Goal: Information Seeking & Learning: Learn about a topic

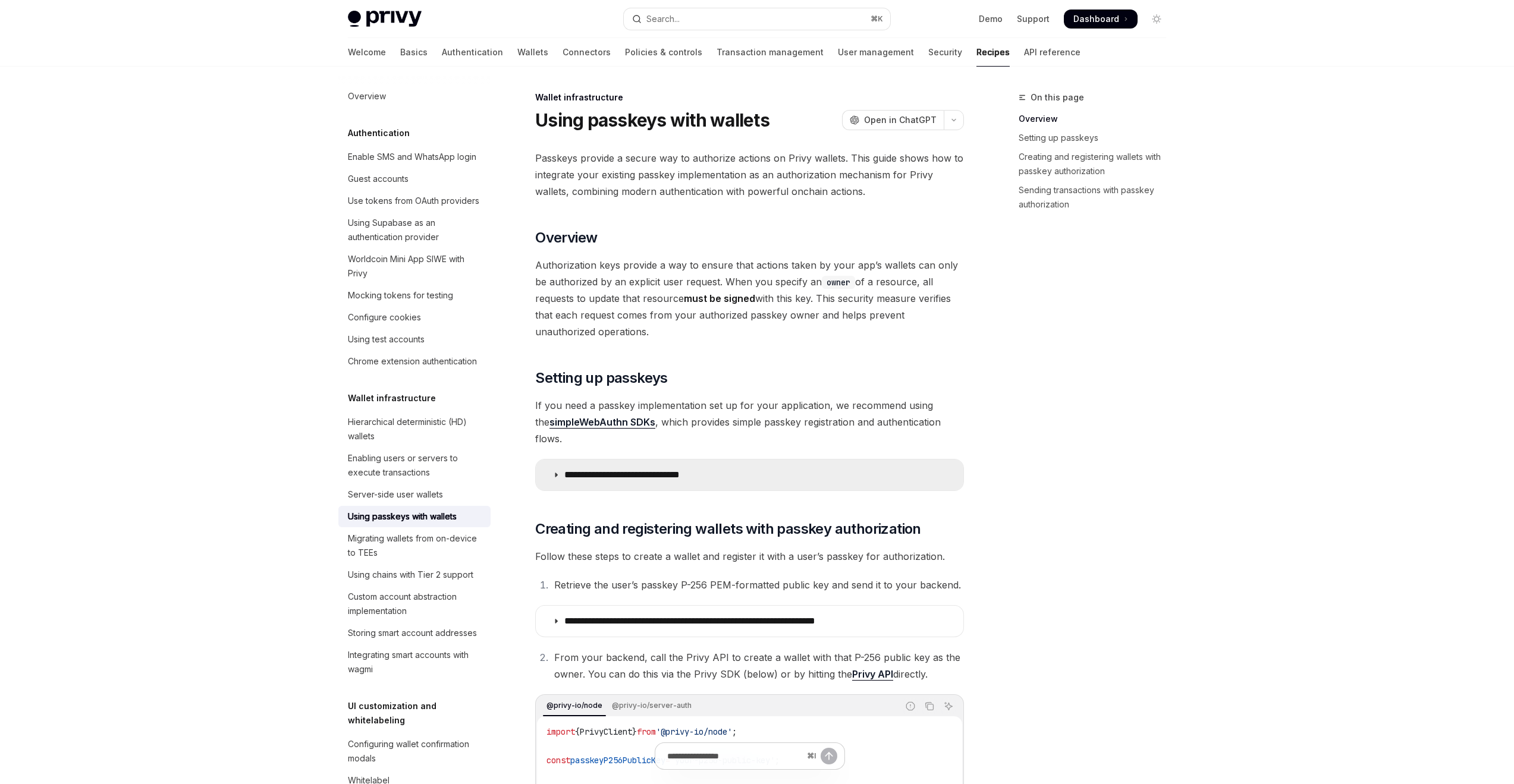
click at [653, 469] on p "**********" at bounding box center [639, 474] width 150 height 12
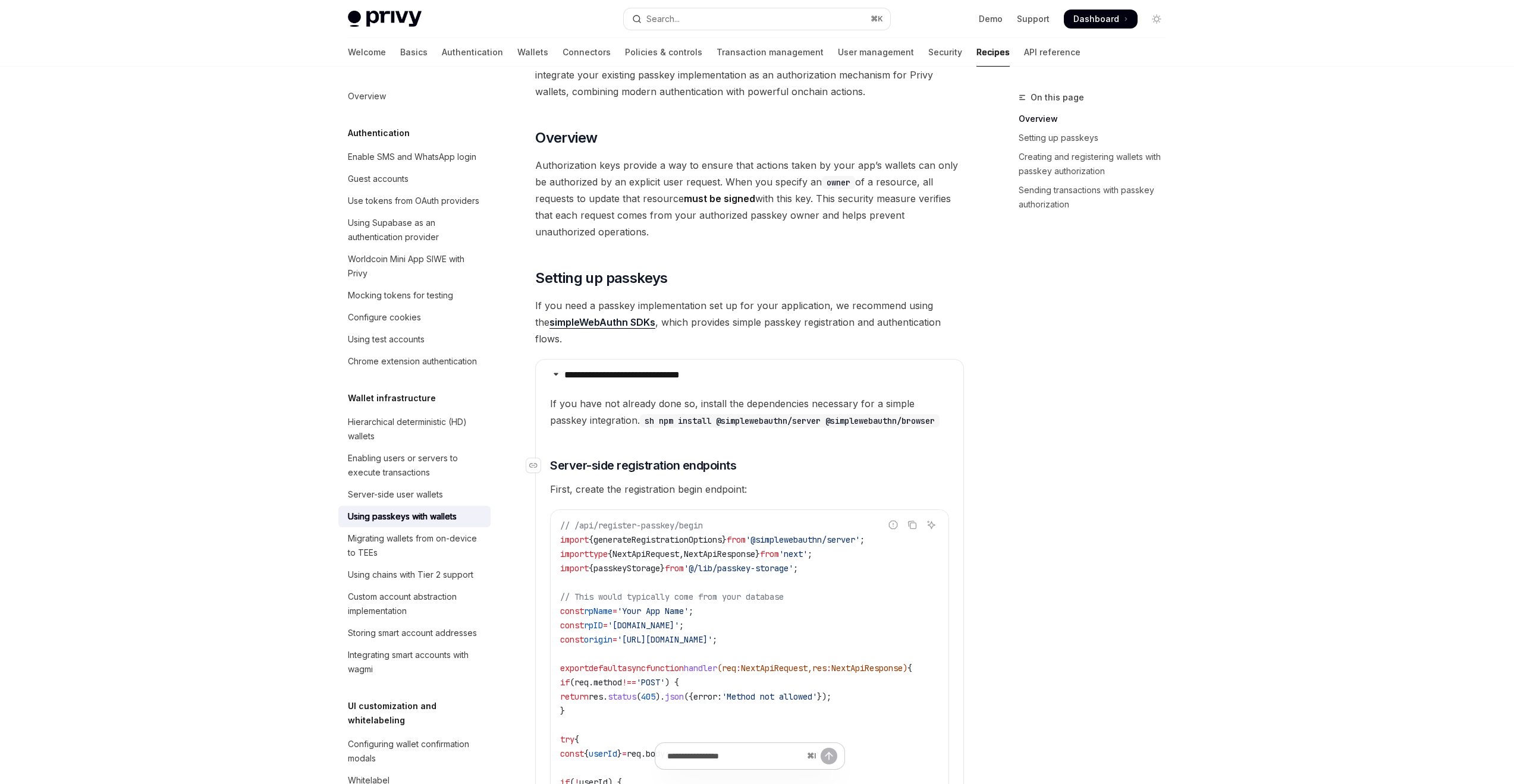
scroll to position [175, 0]
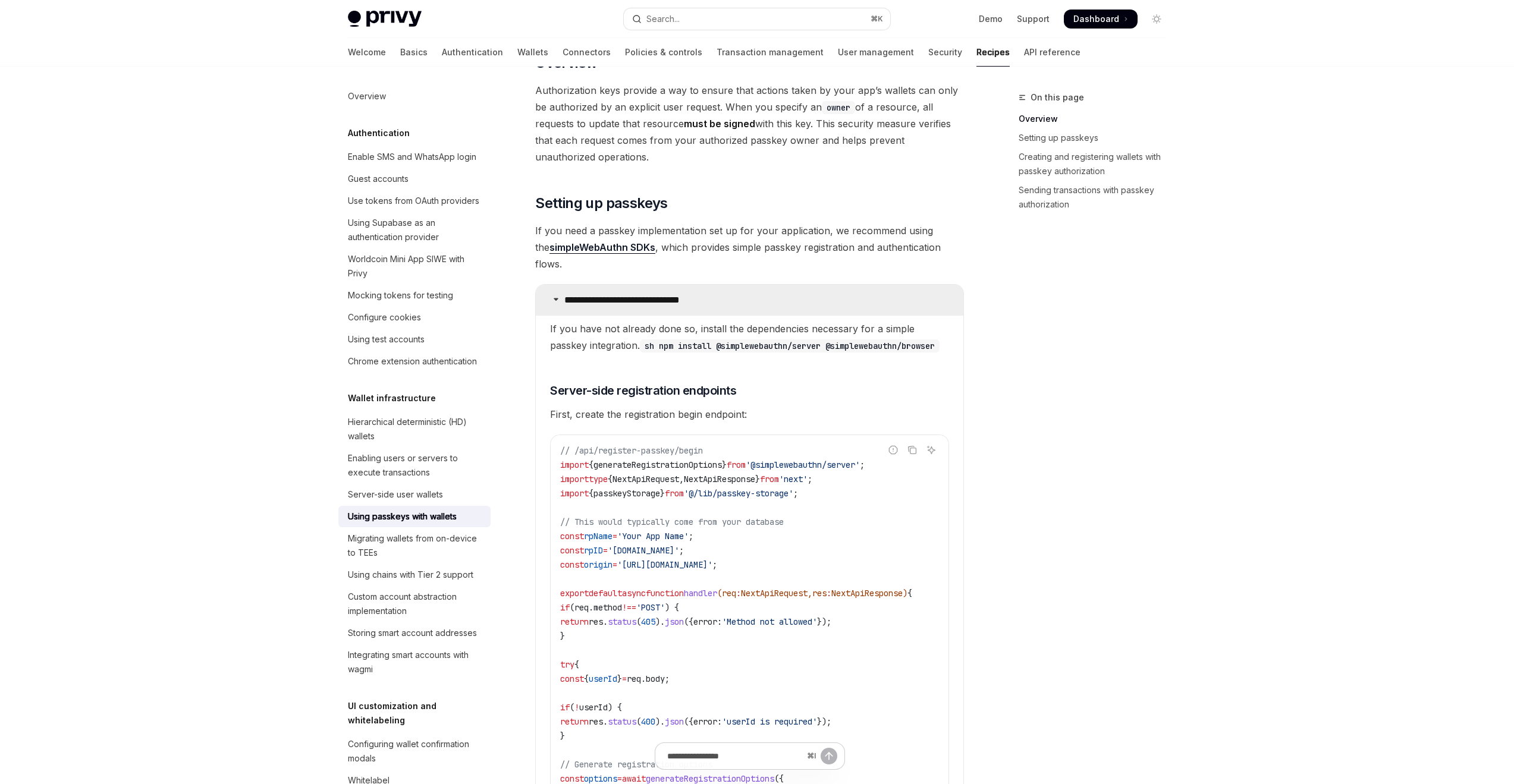
click at [633, 294] on p "**********" at bounding box center [639, 300] width 150 height 12
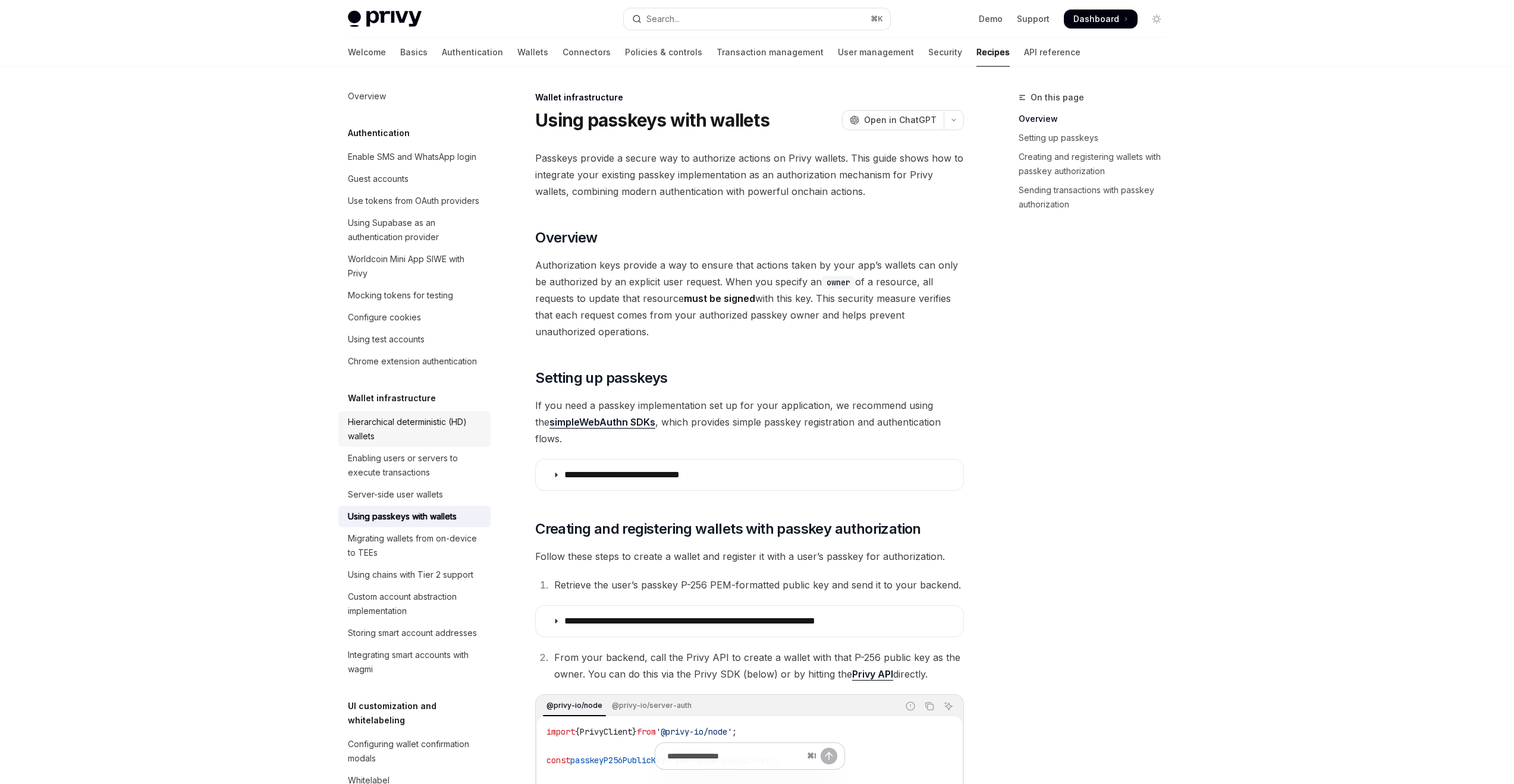
click at [438, 444] on div "Hierarchical deterministic (HD) wallets" at bounding box center [415, 428] width 136 height 28
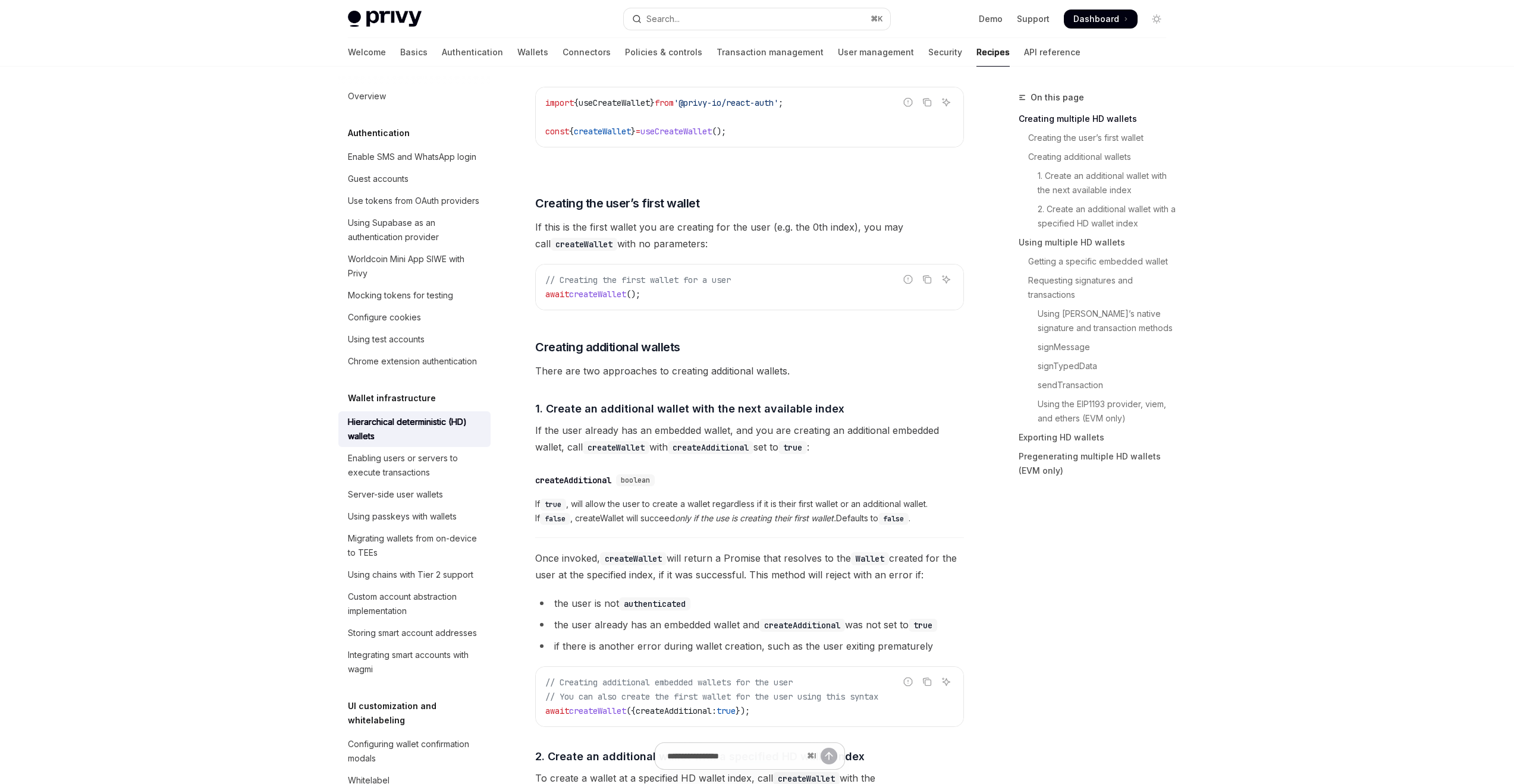
scroll to position [440, 0]
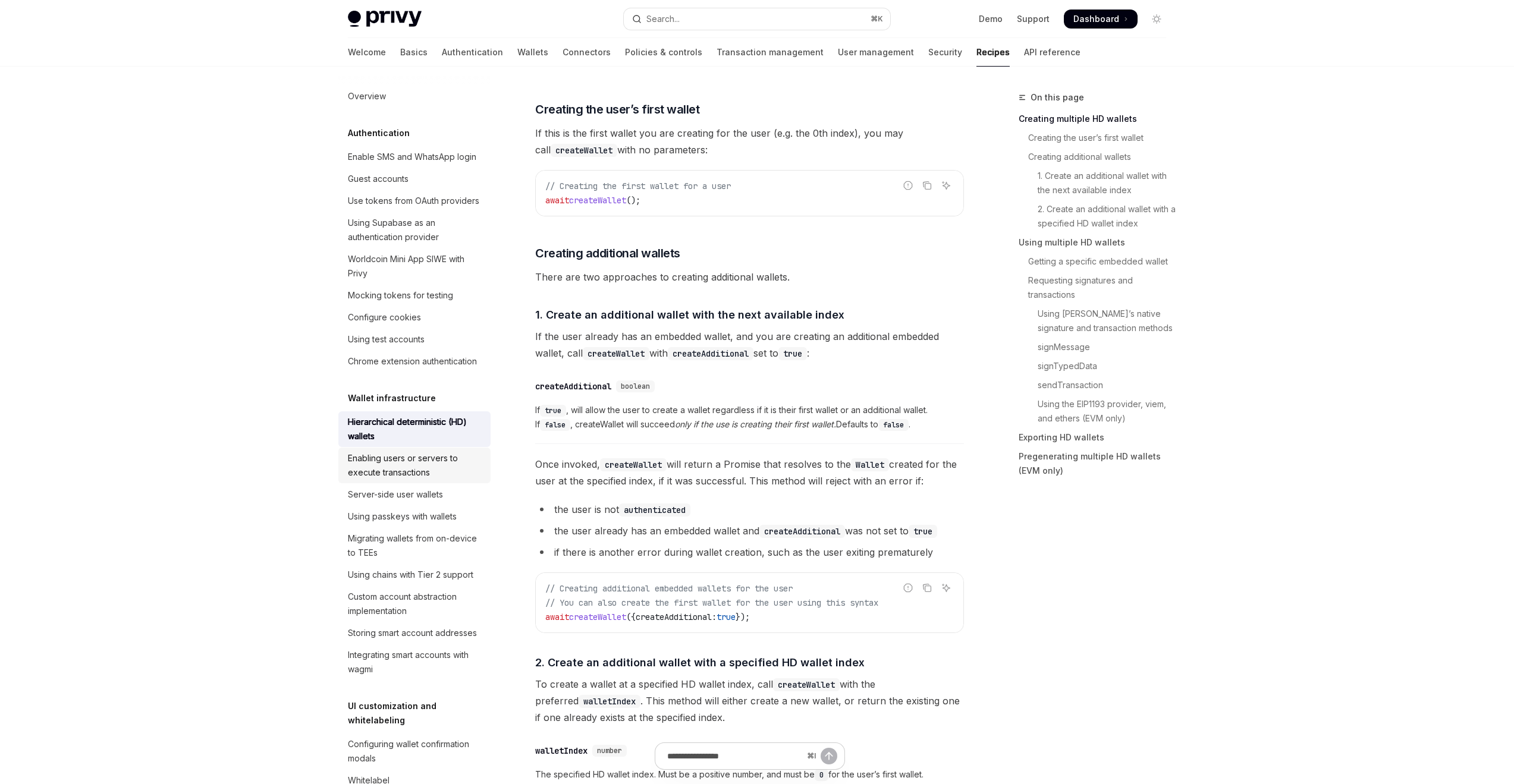
click at [432, 480] on div "Enabling users or servers to execute transactions" at bounding box center [415, 465] width 136 height 28
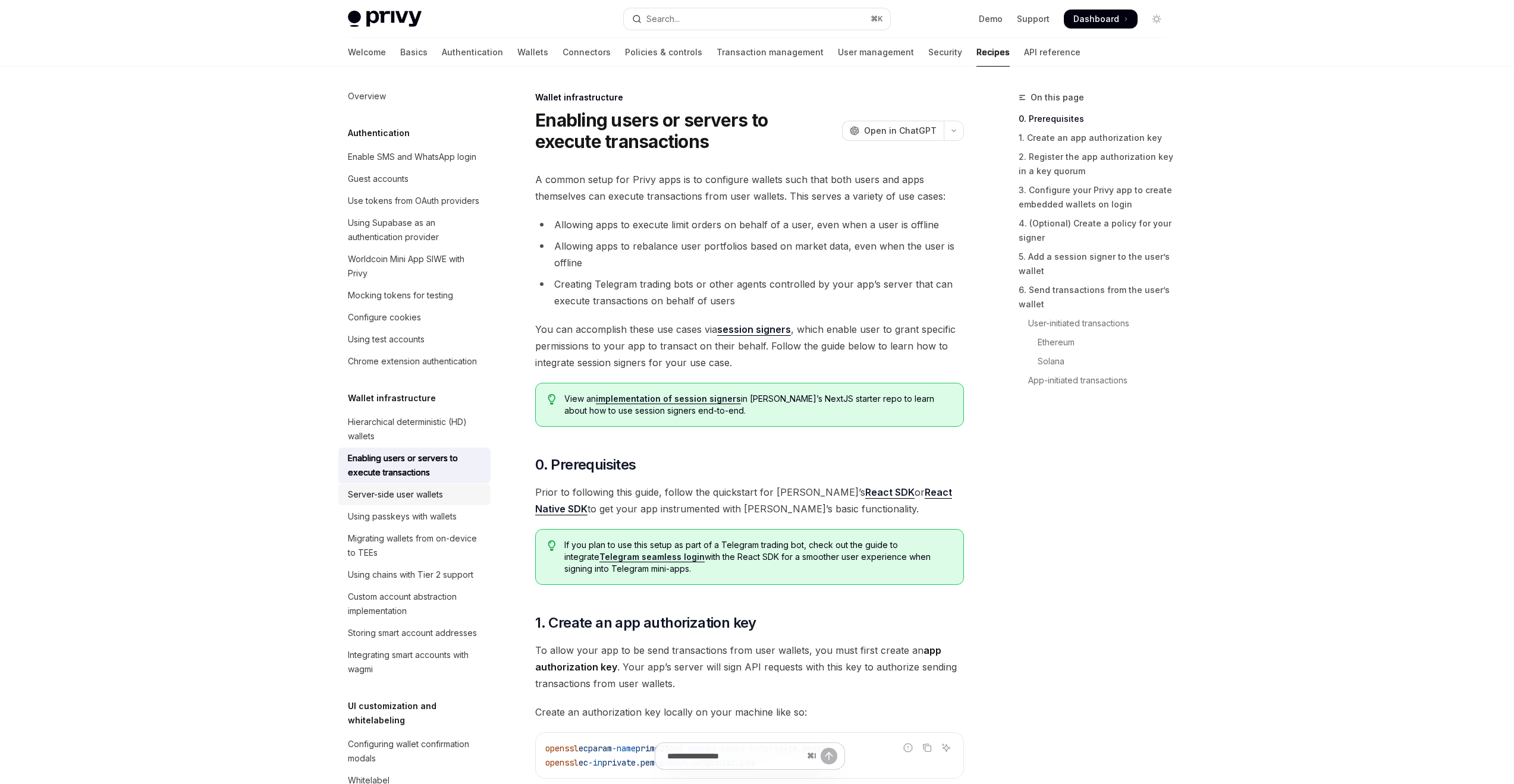
click at [437, 502] on div "Server-side user wallets" at bounding box center [395, 495] width 95 height 15
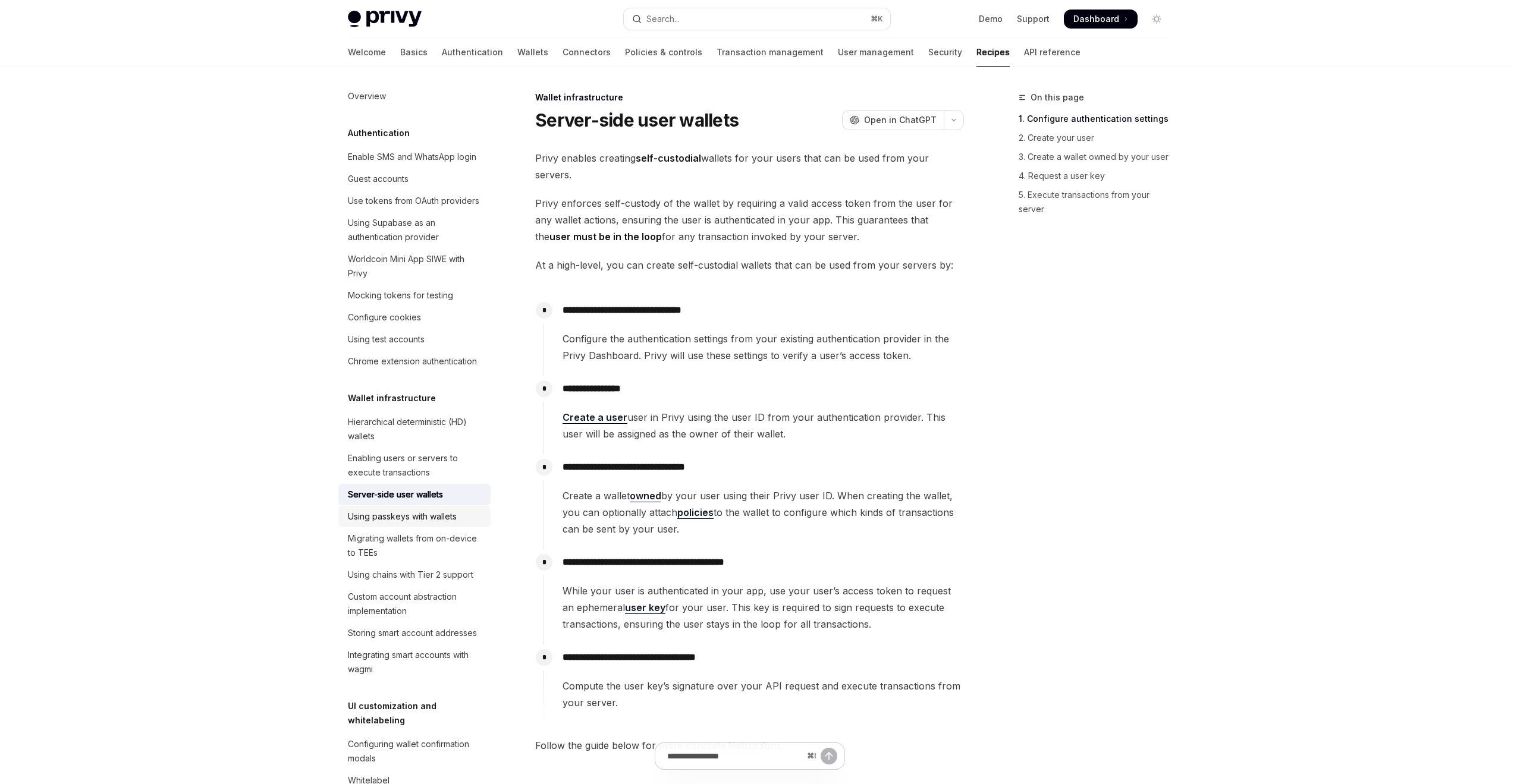
click at [435, 524] on div "Using passkeys with wallets" at bounding box center [402, 516] width 109 height 15
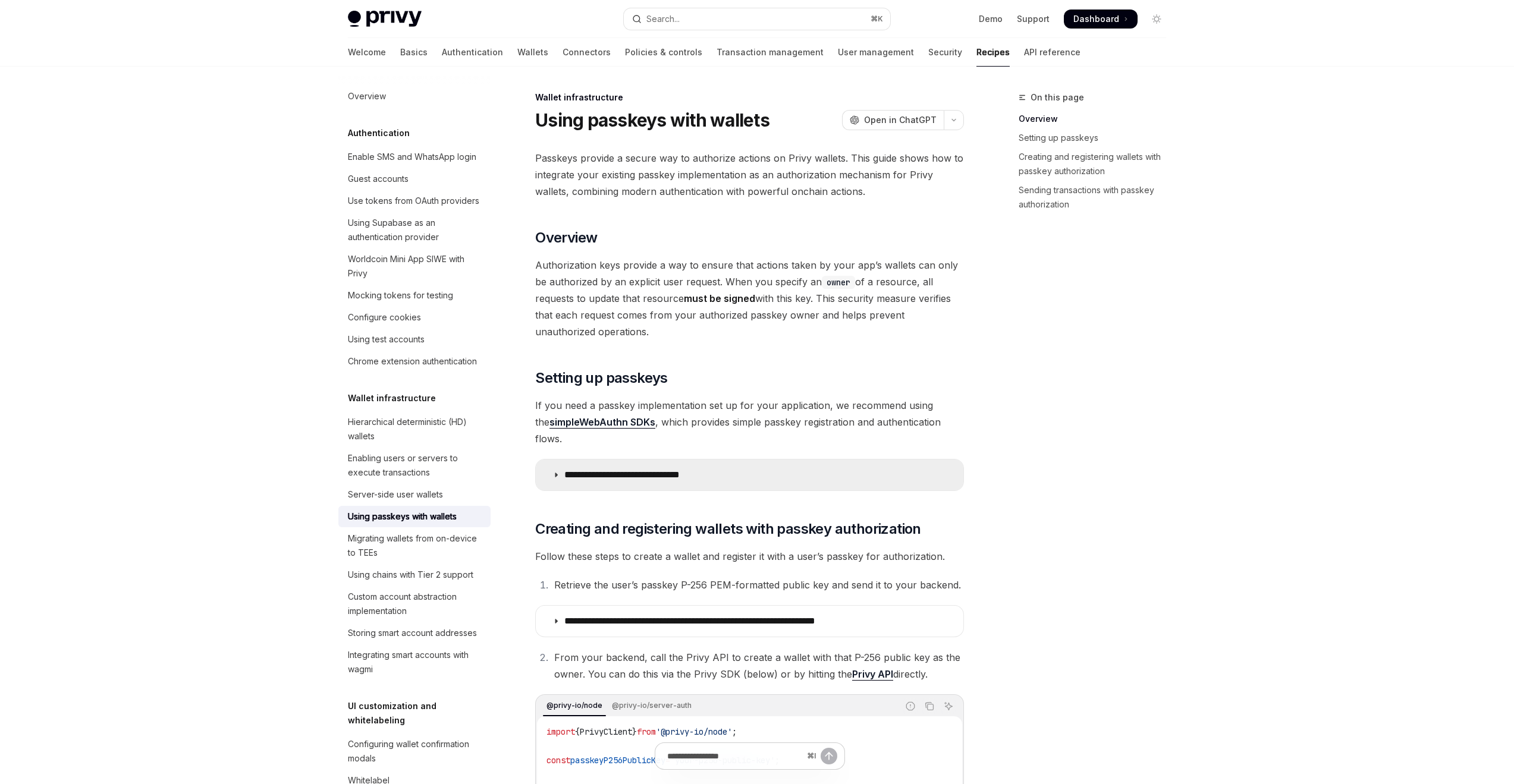
click at [689, 469] on p "**********" at bounding box center [639, 474] width 150 height 12
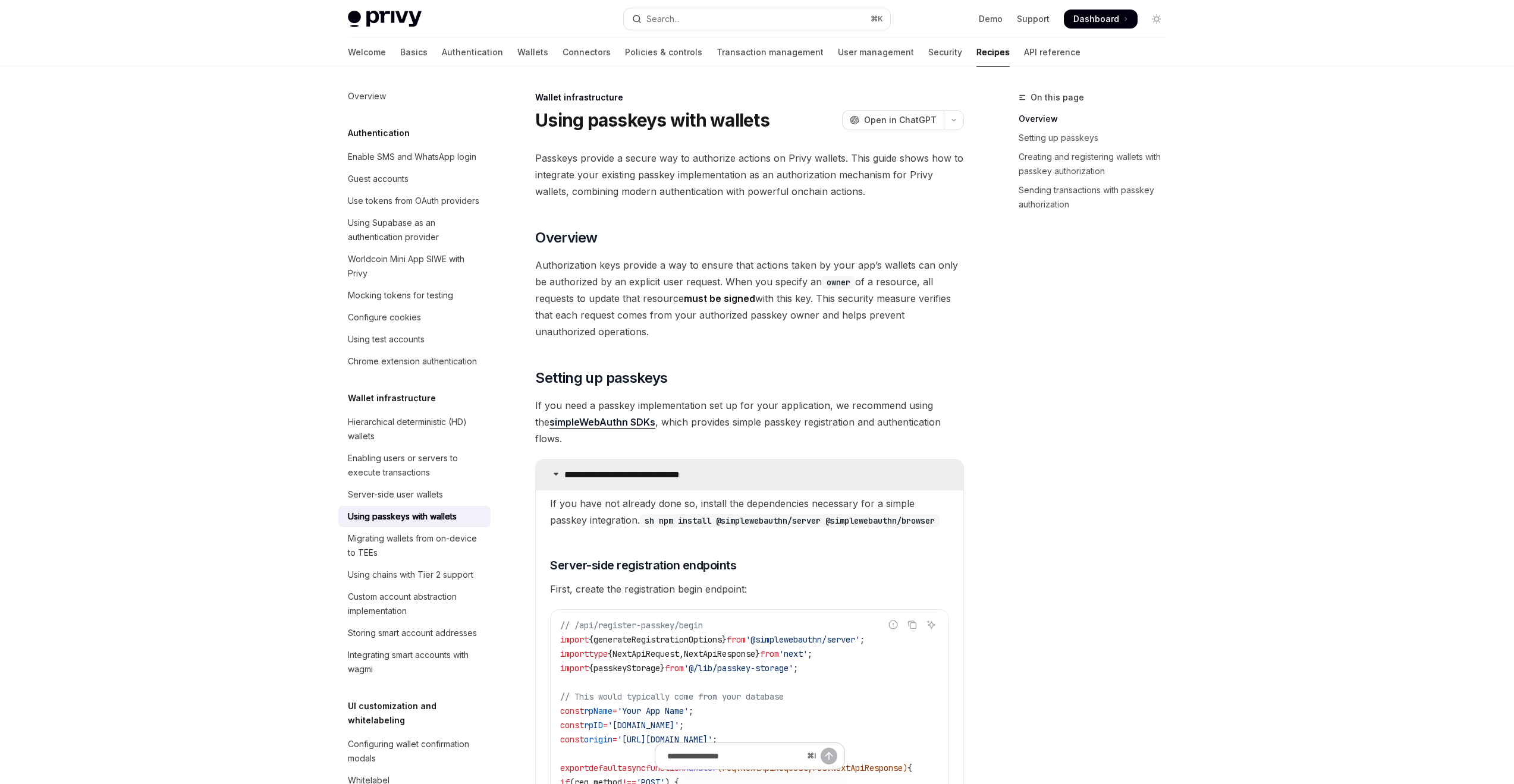
click at [689, 469] on p "**********" at bounding box center [639, 474] width 150 height 12
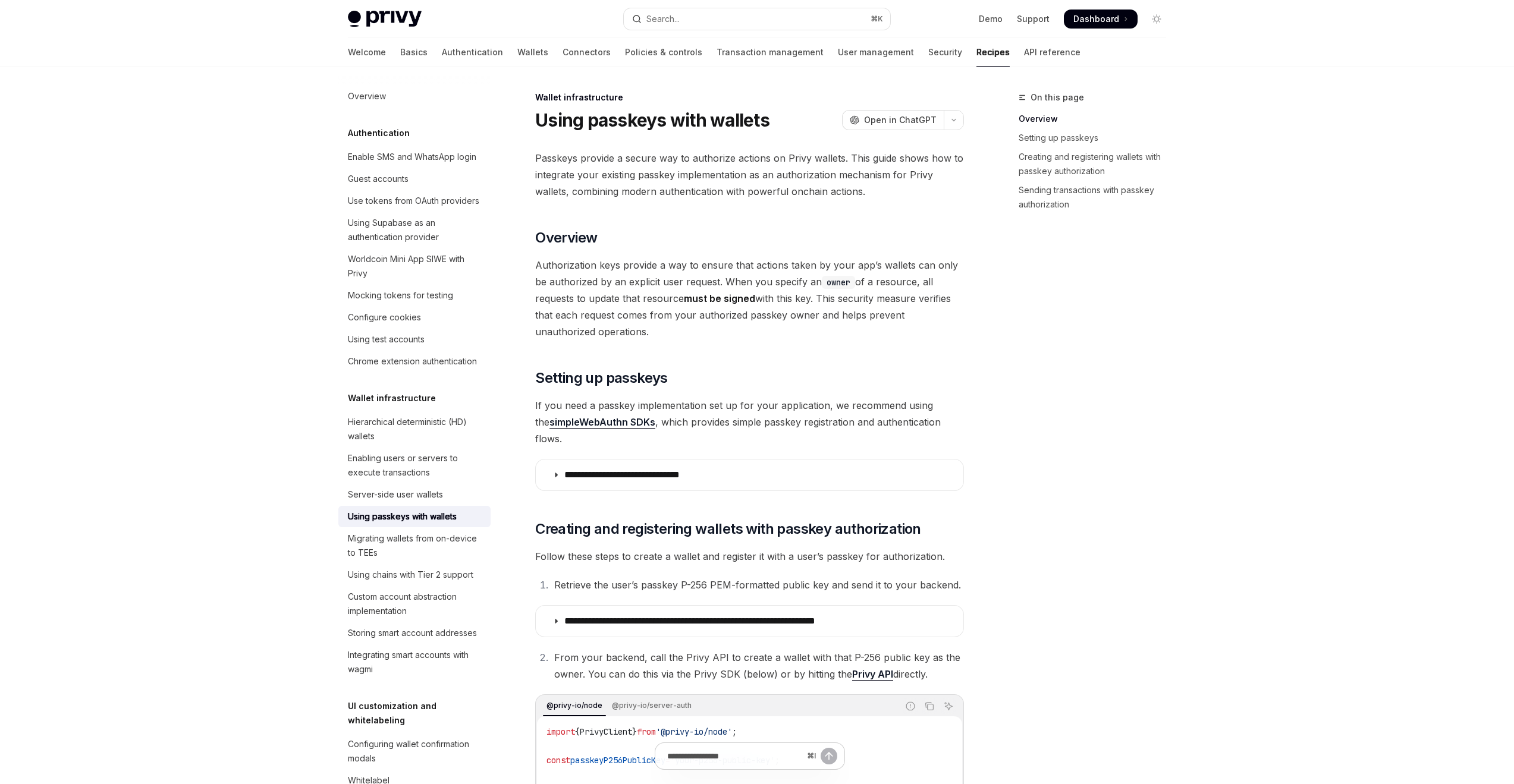
click at [695, 406] on span "If you need a passkey implementation set up for your application, we recommend …" at bounding box center [749, 422] width 428 height 50
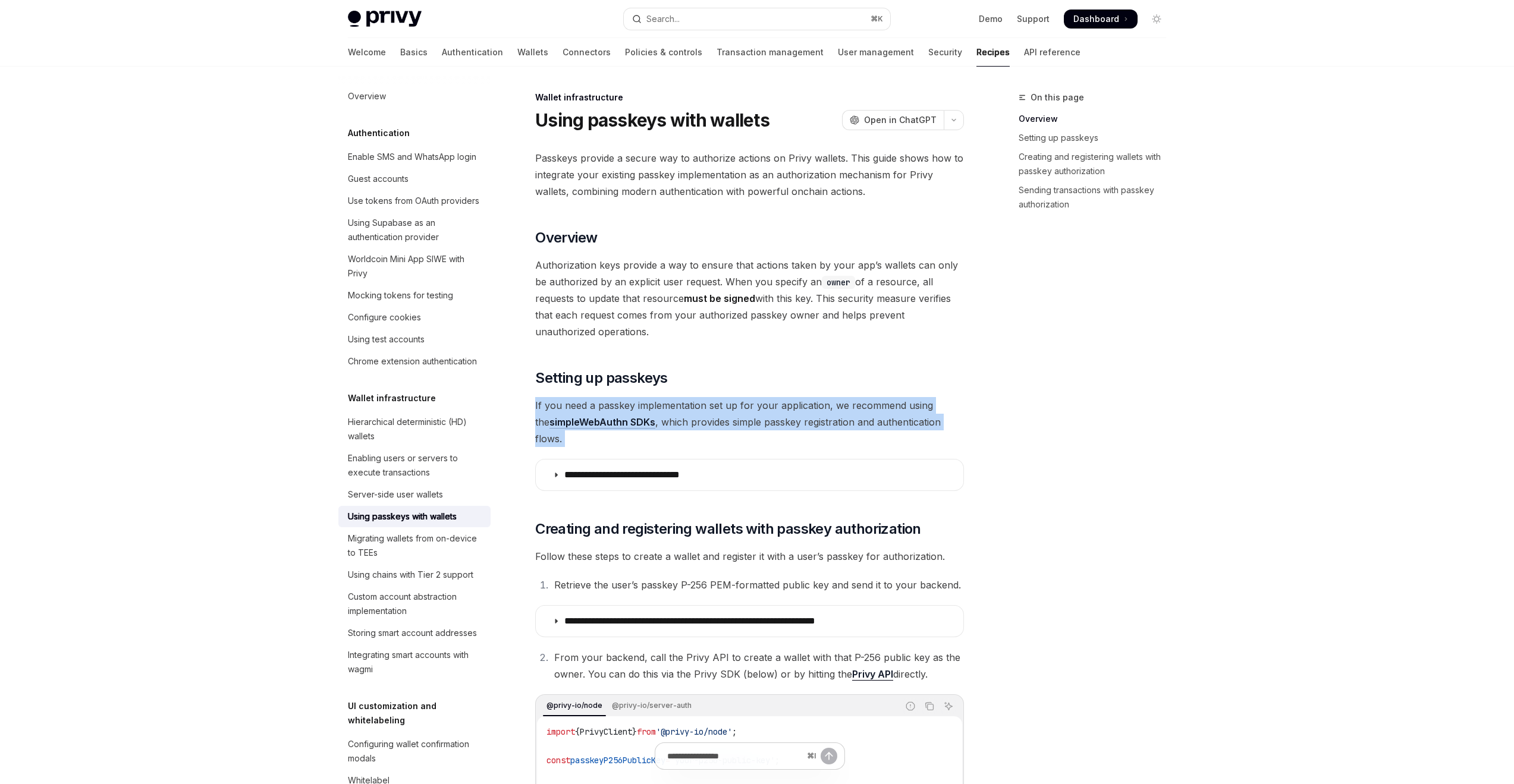
click at [695, 406] on span "If you need a passkey implementation set up for your application, we recommend …" at bounding box center [749, 422] width 428 height 50
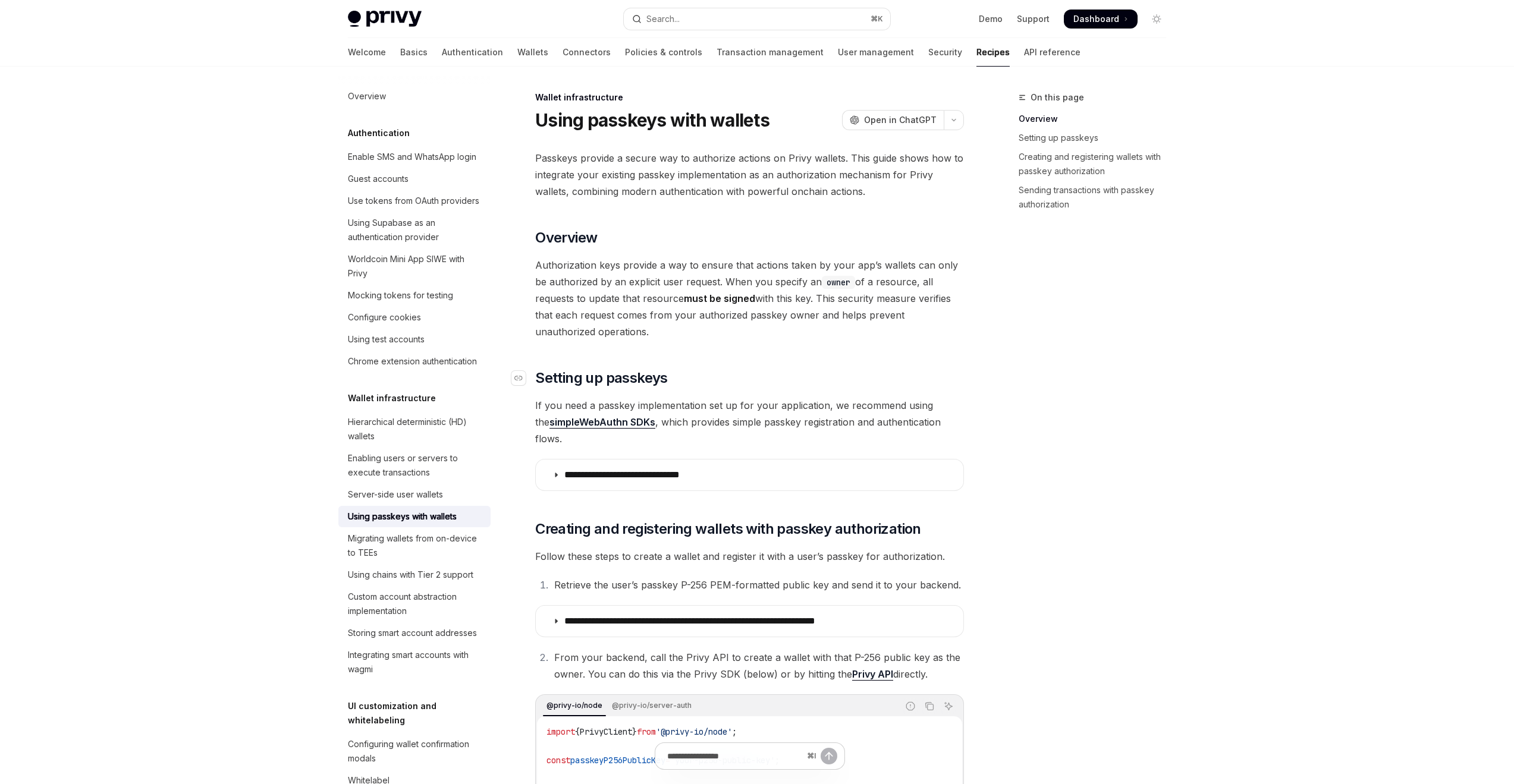
click at [708, 386] on h2 "​ Setting up passkeys" at bounding box center [749, 378] width 428 height 19
click at [705, 289] on span "Authorization keys provide a way to ensure that actions taken by your app’s wal…" at bounding box center [749, 298] width 428 height 83
click at [704, 290] on span "Authorization keys provide a way to ensure that actions taken by your app’s wal…" at bounding box center [749, 298] width 428 height 83
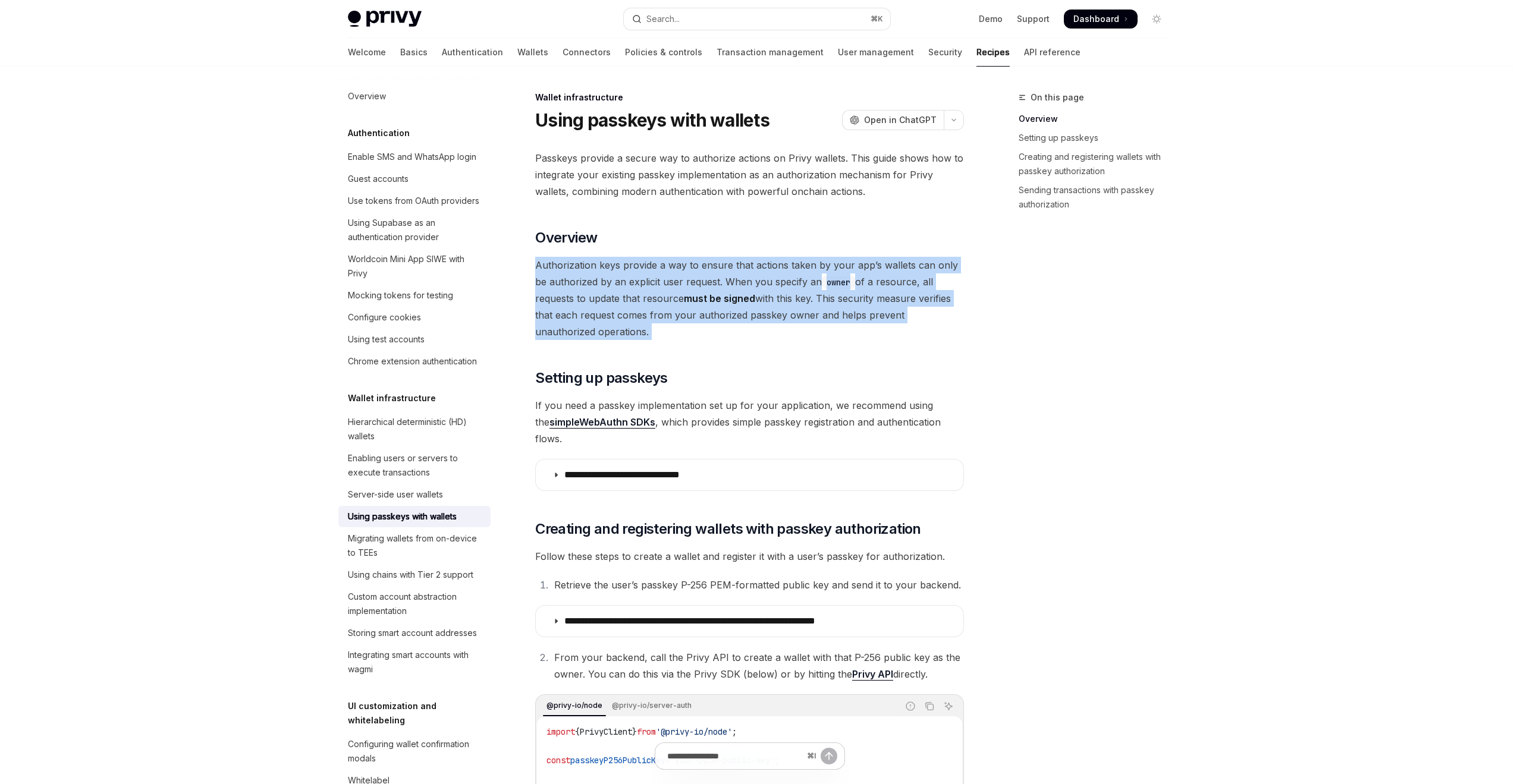
click at [703, 289] on span "Authorization keys provide a way to ensure that actions taken by your app’s wal…" at bounding box center [749, 298] width 428 height 83
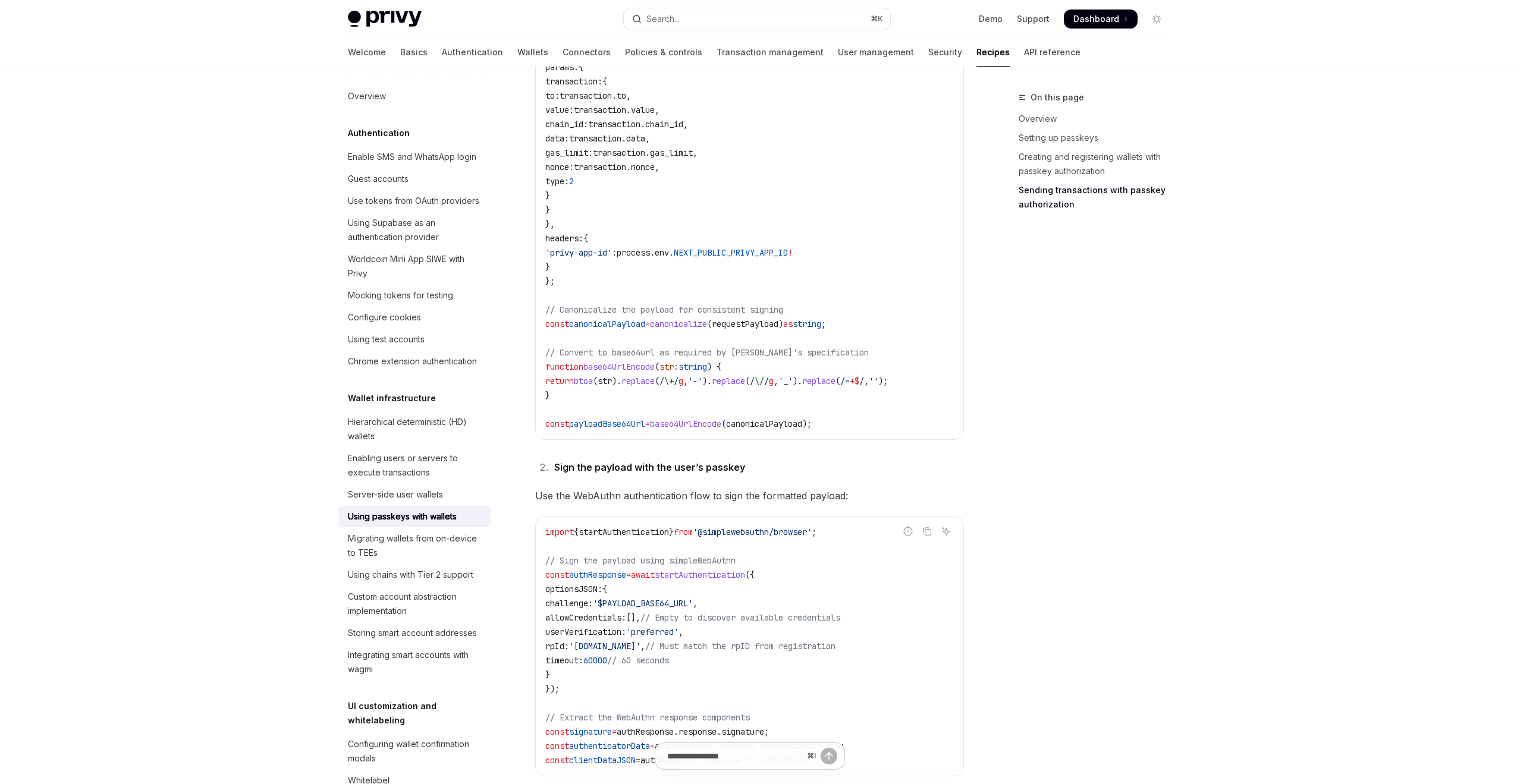
scroll to position [1549, 0]
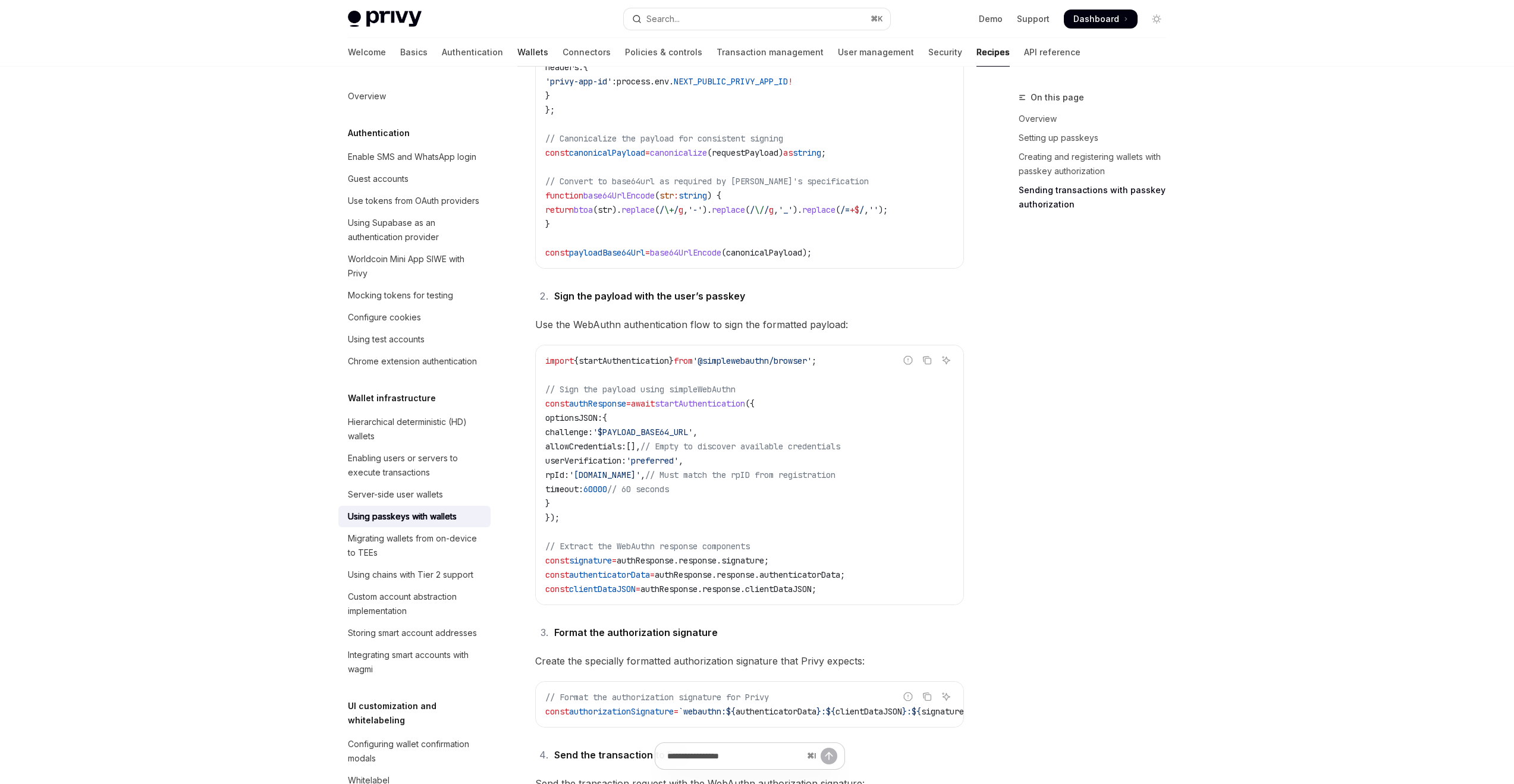
click at [517, 53] on link "Wallets" at bounding box center [533, 52] width 31 height 28
type textarea "*"
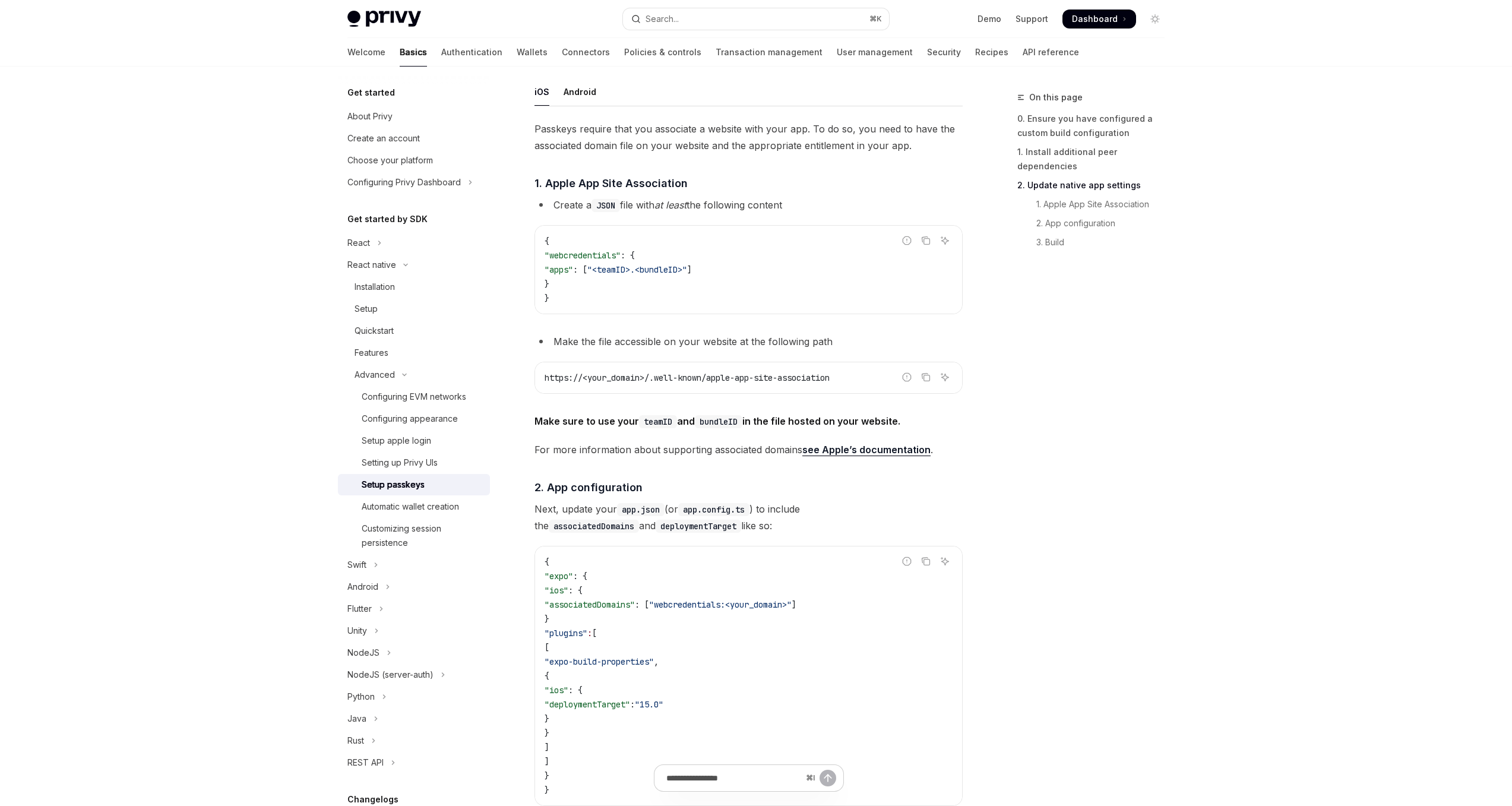
scroll to position [456, 0]
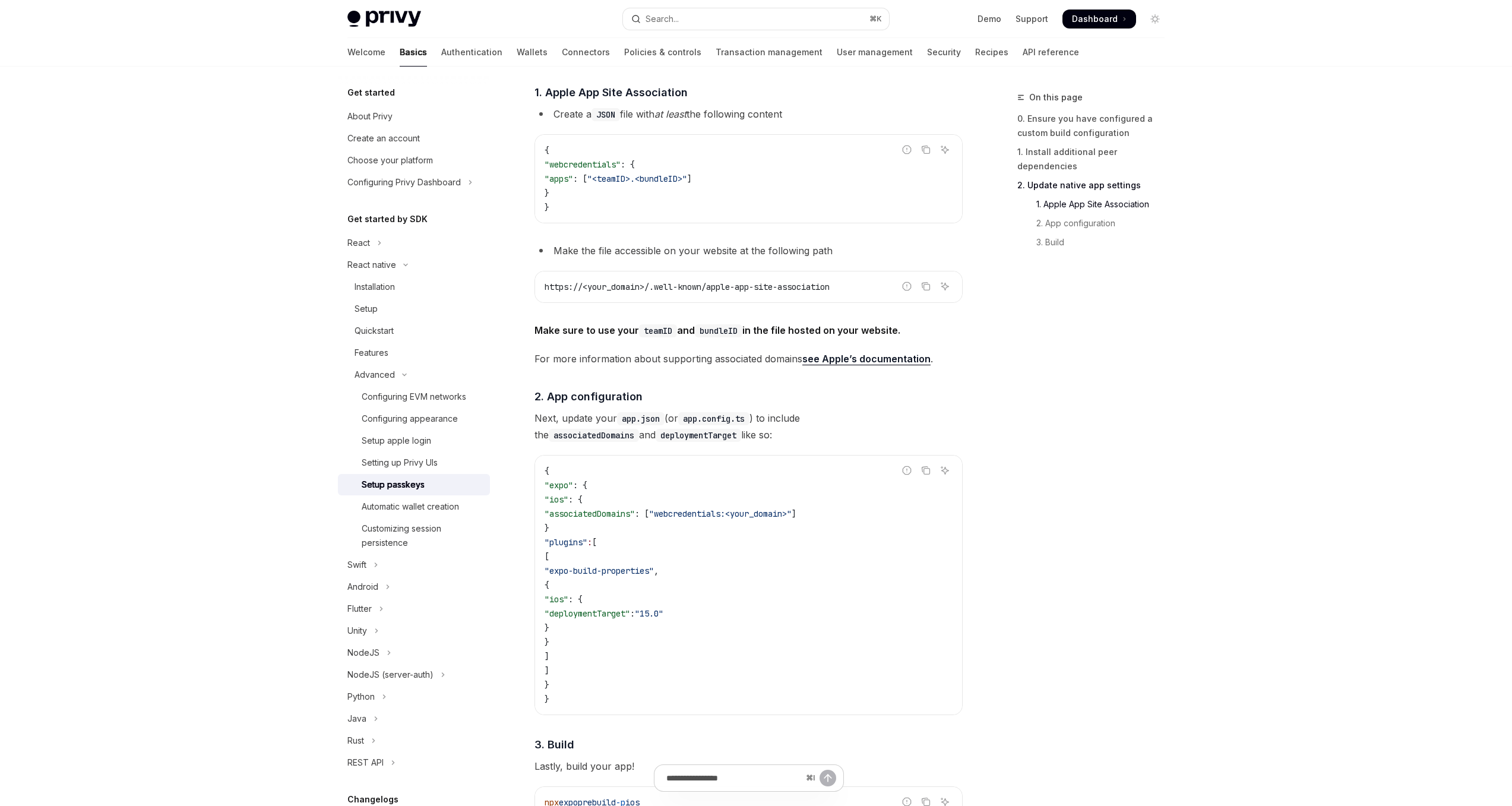
click at [821, 374] on div "Passkeys require that you associate a website with your app. To do so, you need…" at bounding box center [748, 441] width 428 height 822
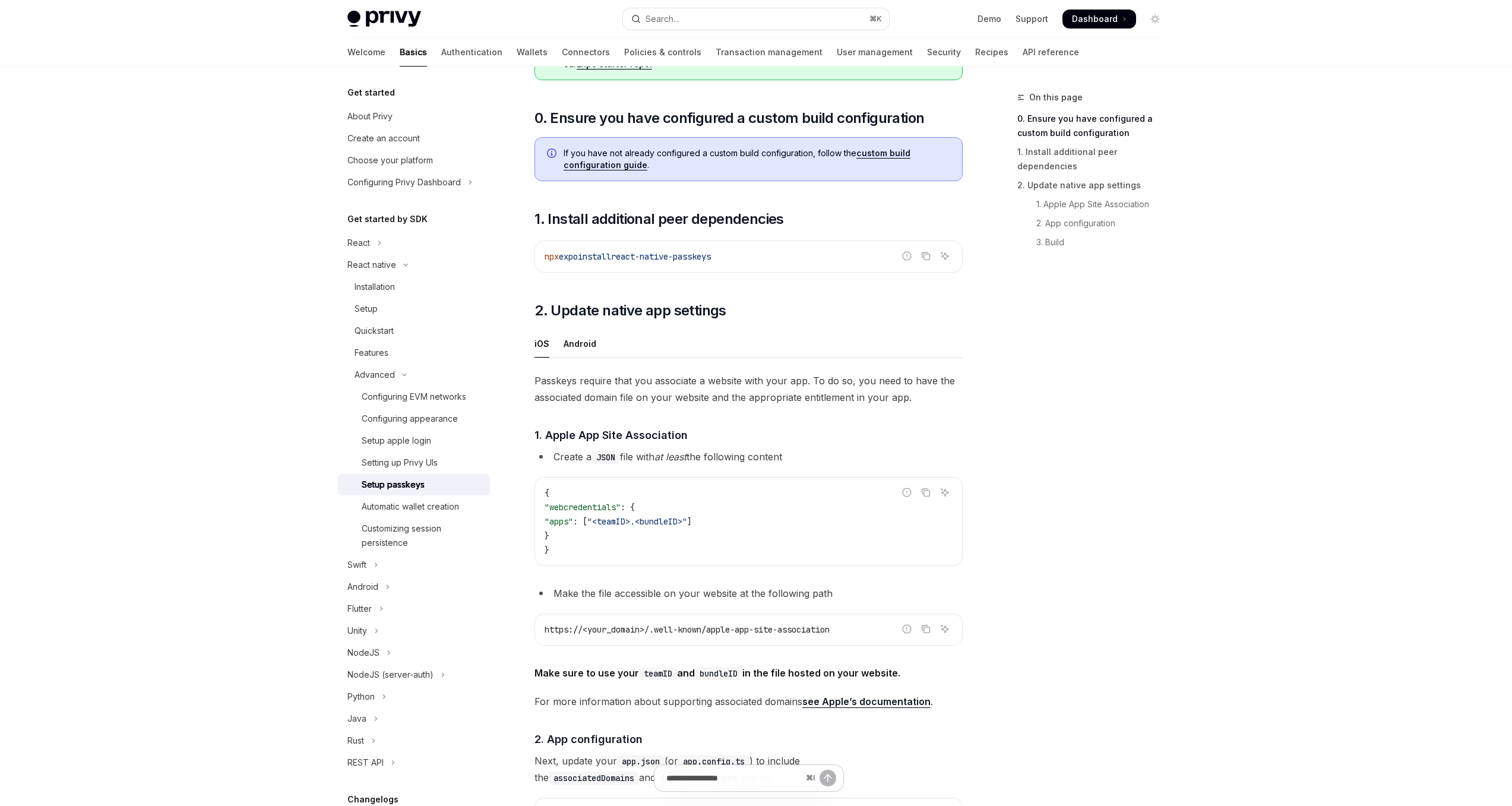
scroll to position [216, 0]
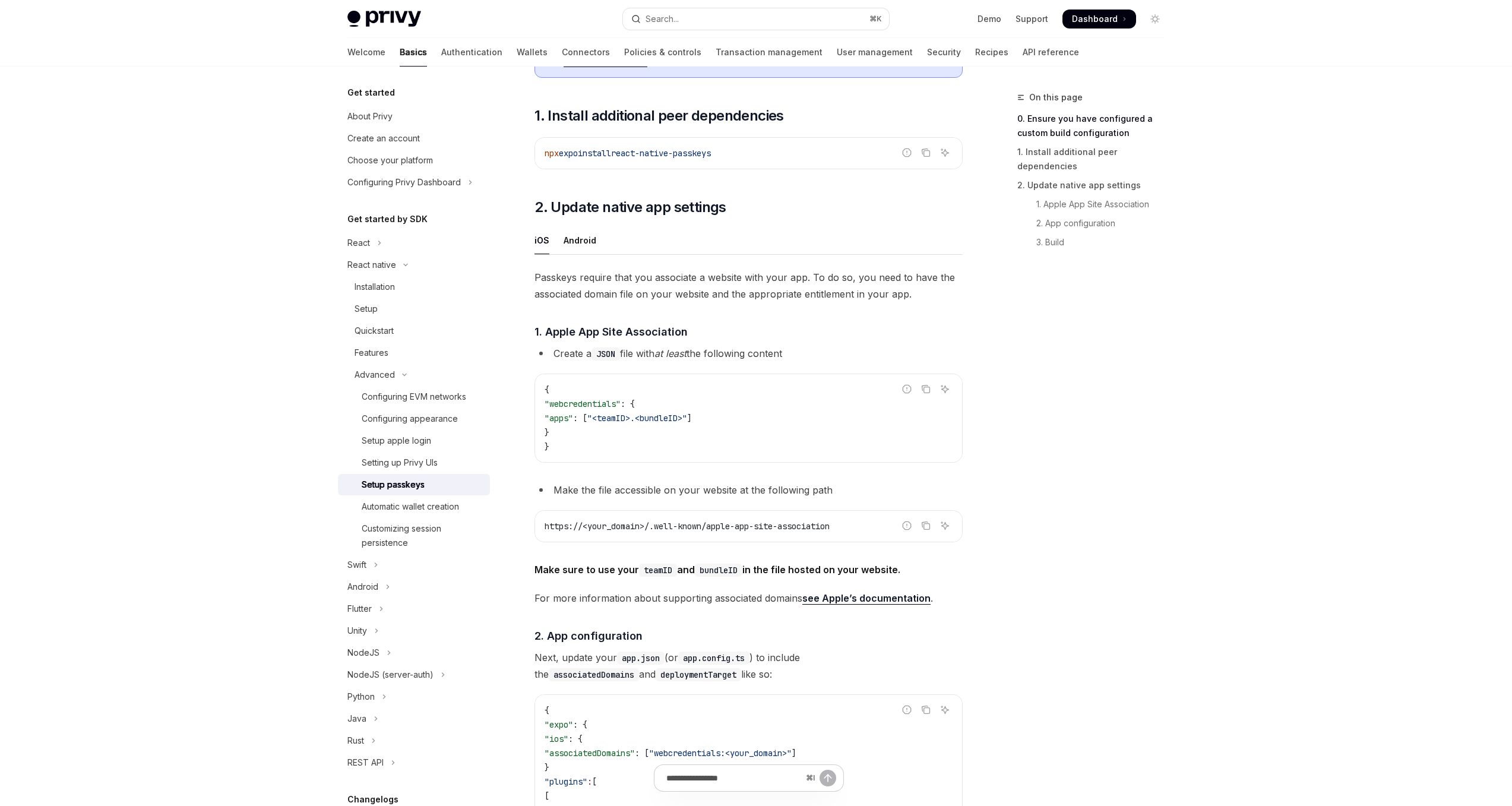
click at [597, 524] on span "https://<your_domain>/.well-known/apple-app-site-association" at bounding box center [686, 526] width 285 height 10
click at [598, 524] on span "https://<your_domain>/.well-known/apple-app-site-association" at bounding box center [686, 526] width 285 height 10
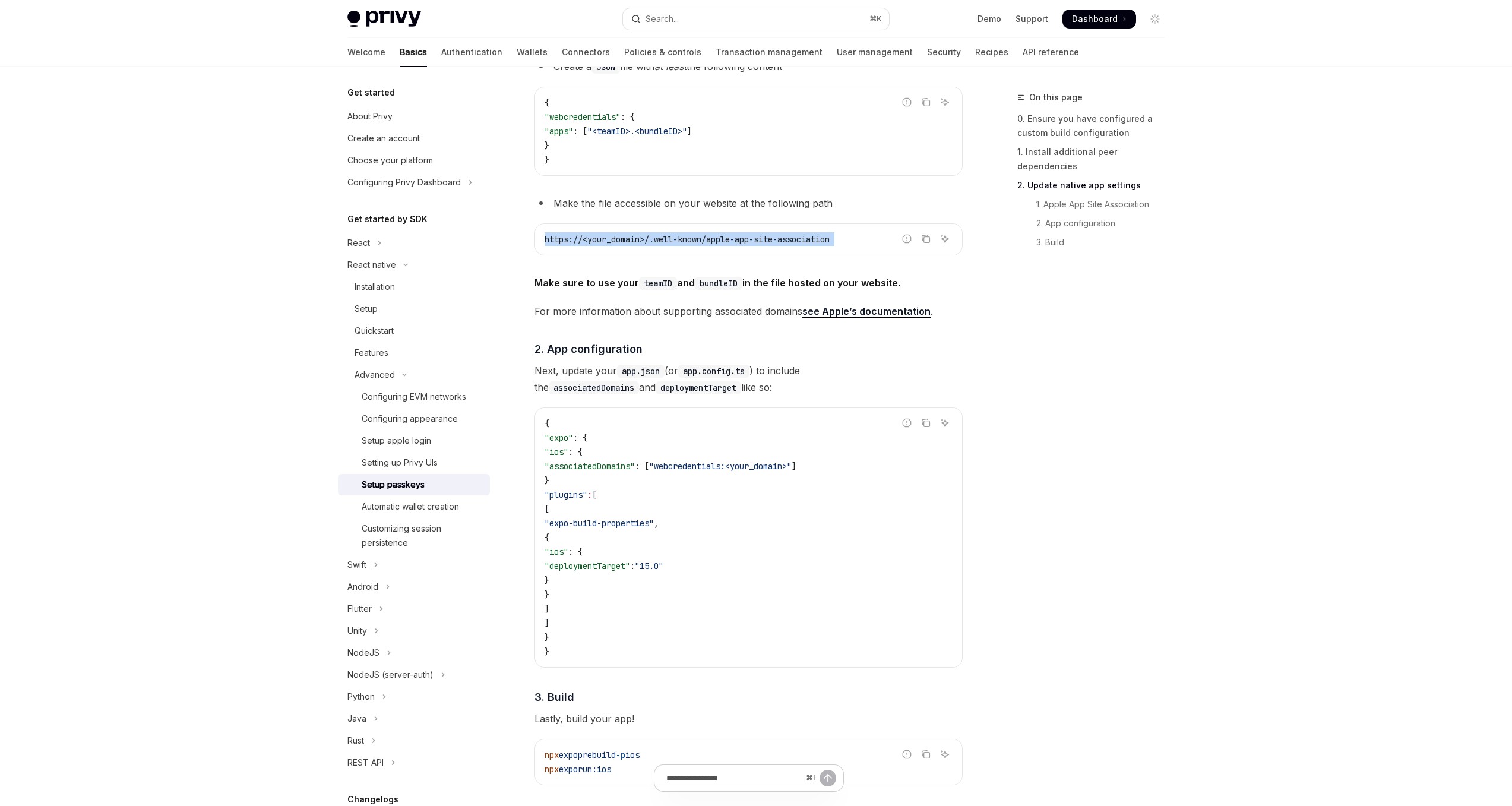
scroll to position [603, 0]
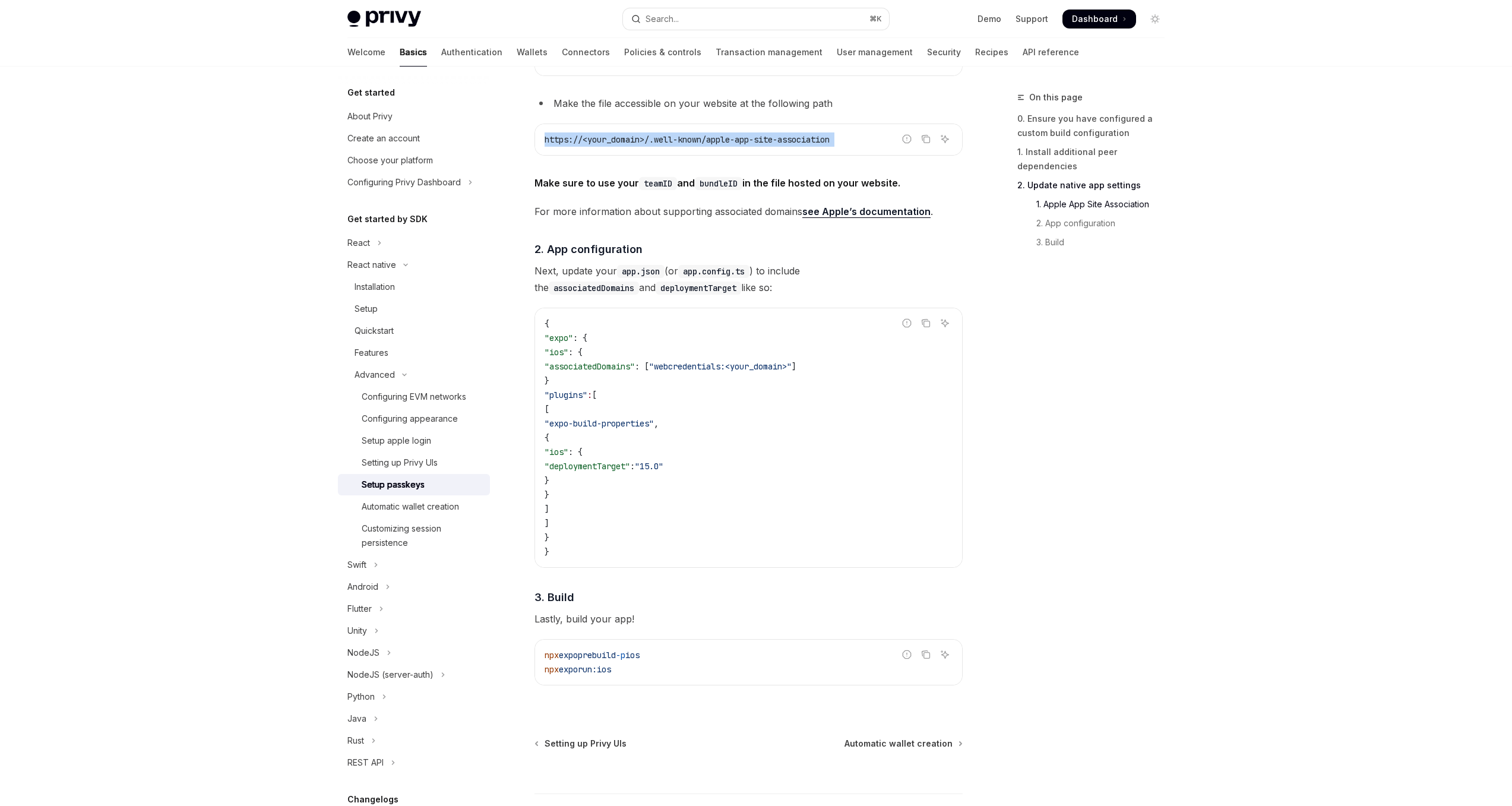
drag, startPoint x: 546, startPoint y: 657, endPoint x: 681, endPoint y: 653, distance: 135.1
click at [681, 653] on code "npx expo prebuild -p ios npx expo run:ios" at bounding box center [748, 661] width 408 height 28
copy span "npx expo prebuild -p ios"
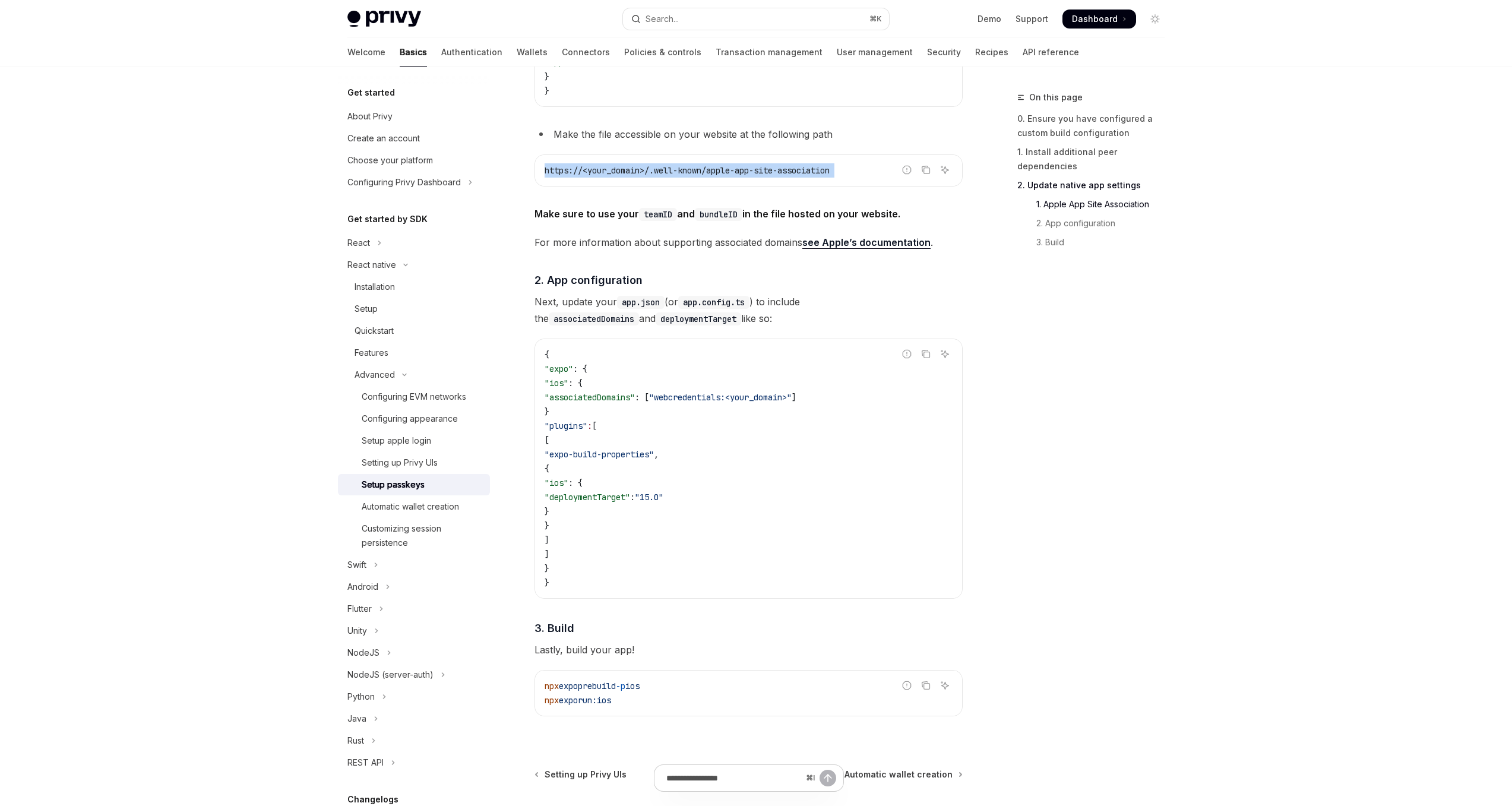
scroll to position [0, 0]
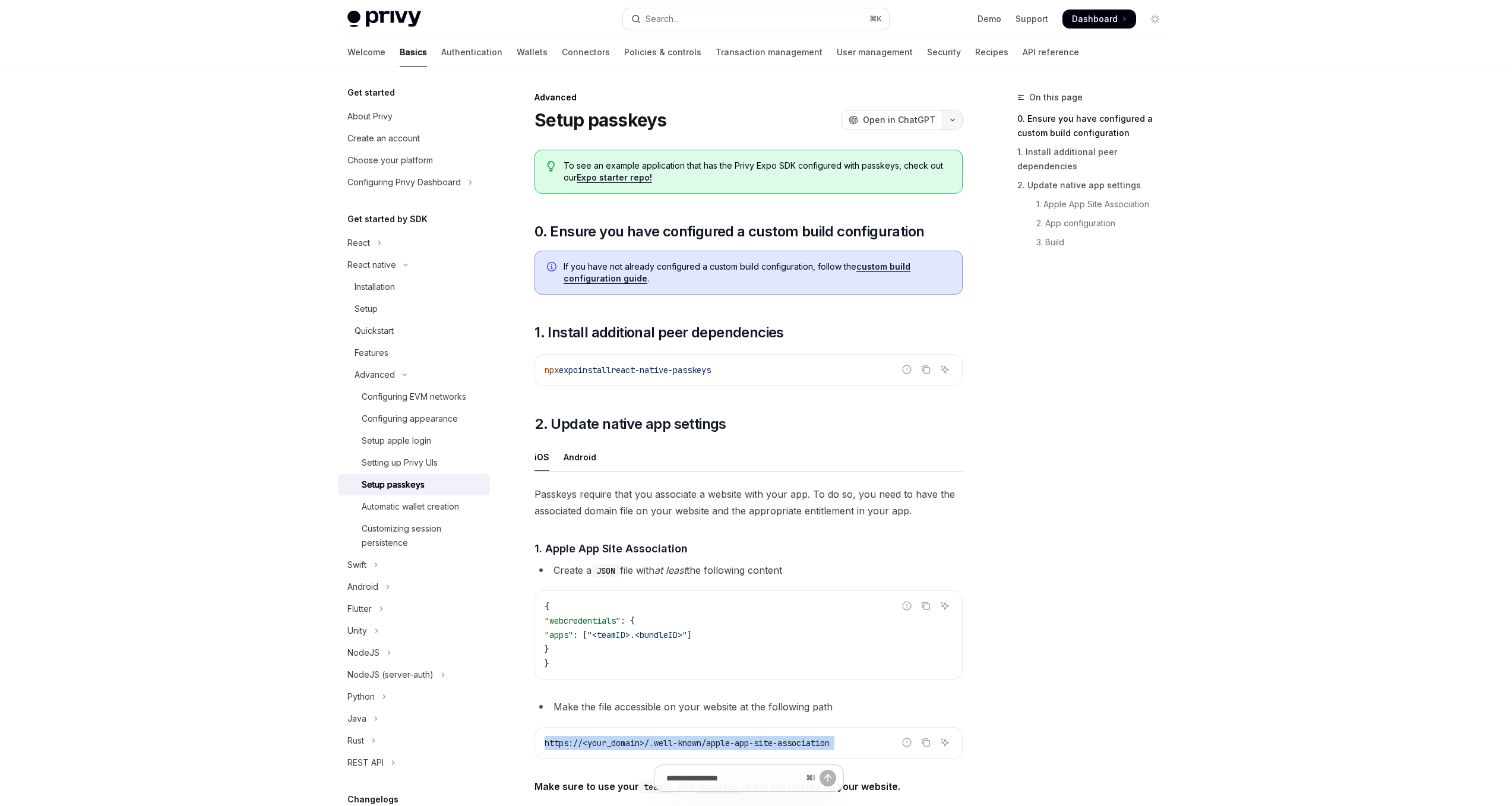
click at [946, 122] on icon "button" at bounding box center [953, 120] width 15 height 5
click at [950, 123] on button "button" at bounding box center [952, 120] width 20 height 20
click at [453, 506] on div "Automatic wallet creation" at bounding box center [410, 507] width 98 height 15
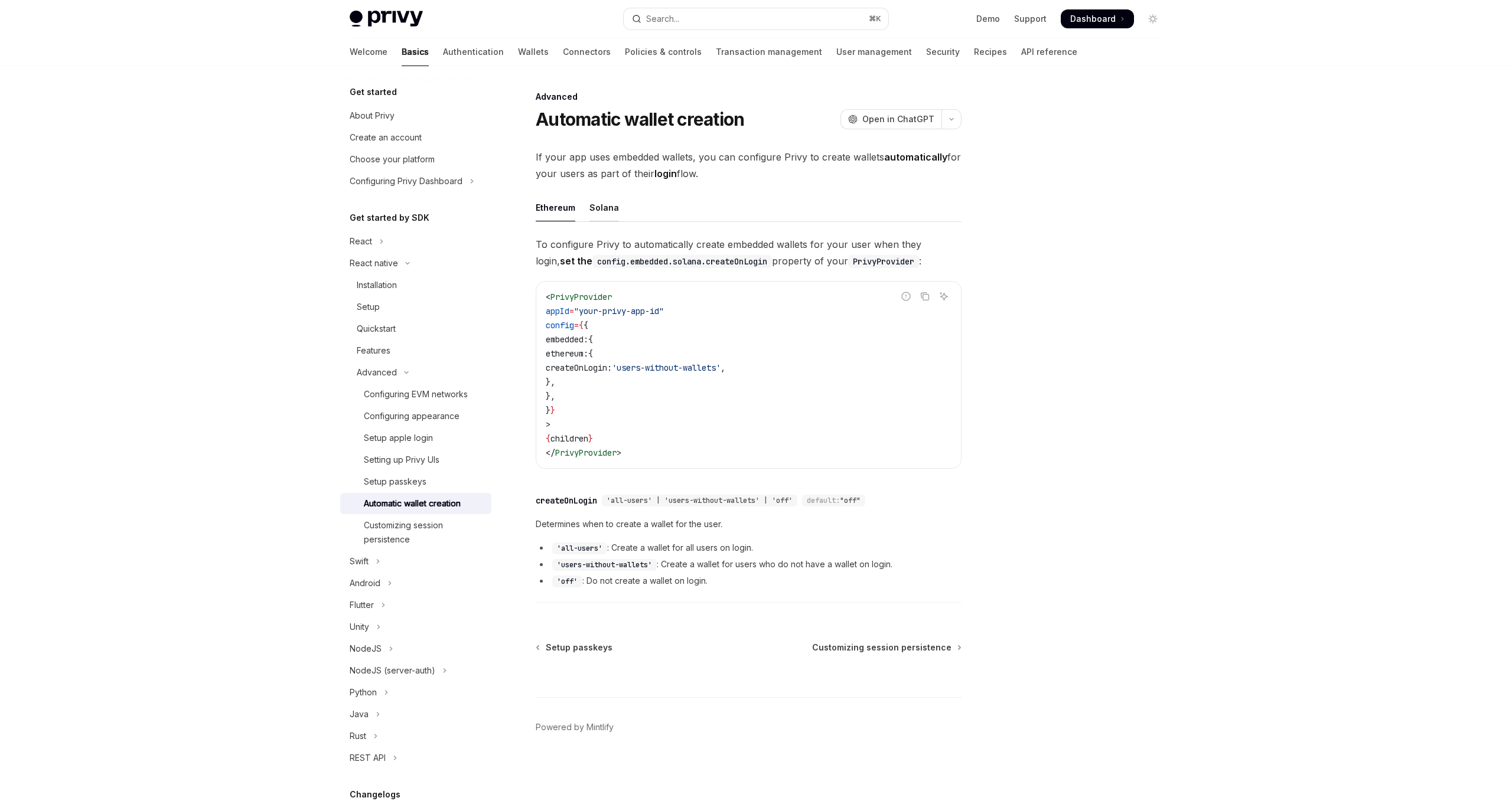
click at [600, 213] on div "Solana" at bounding box center [604, 207] width 30 height 28
click at [417, 521] on div "Customizing session persistence" at bounding box center [424, 532] width 120 height 28
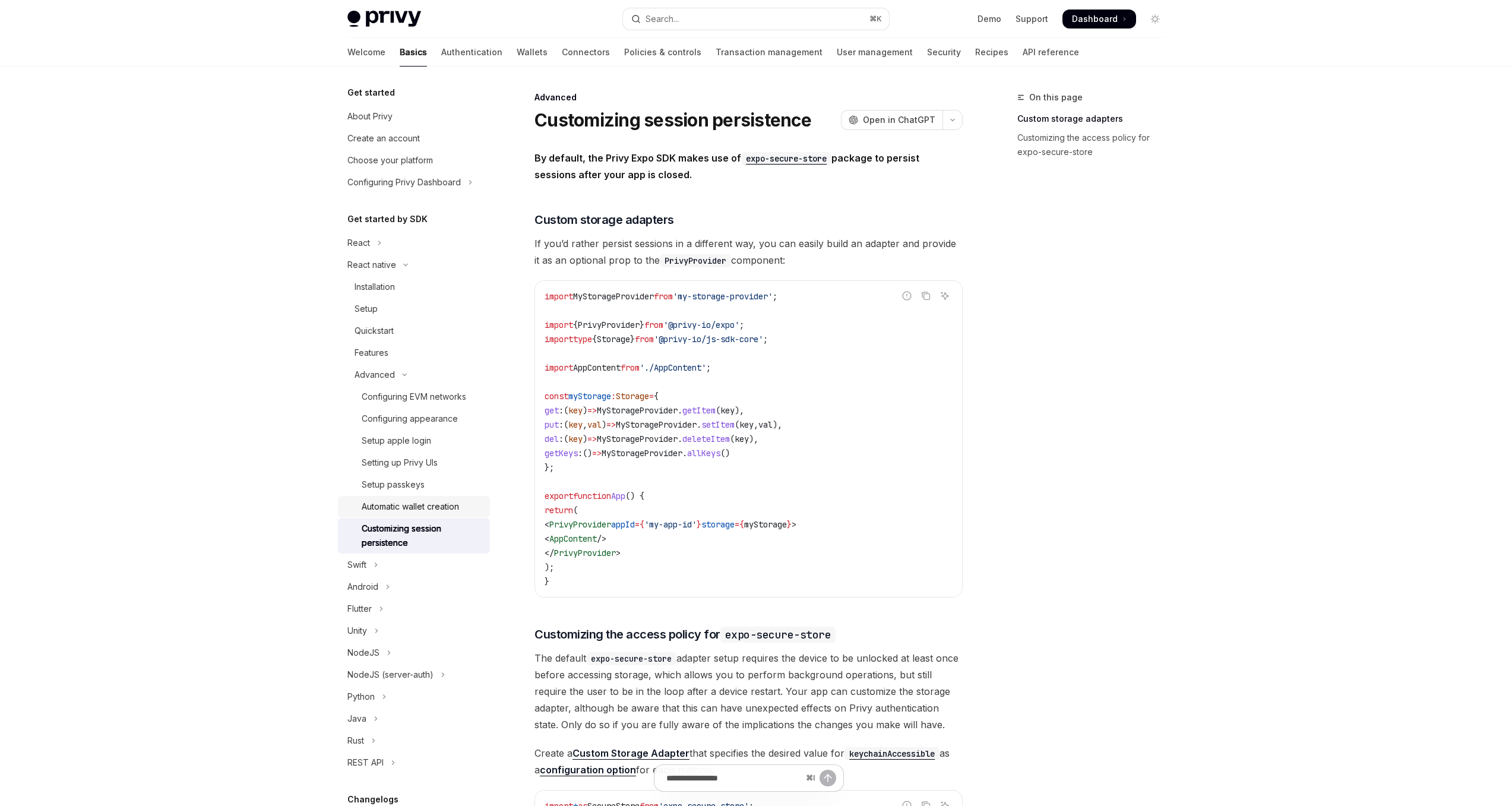
click at [450, 513] on div "Automatic wallet creation" at bounding box center [410, 507] width 98 height 15
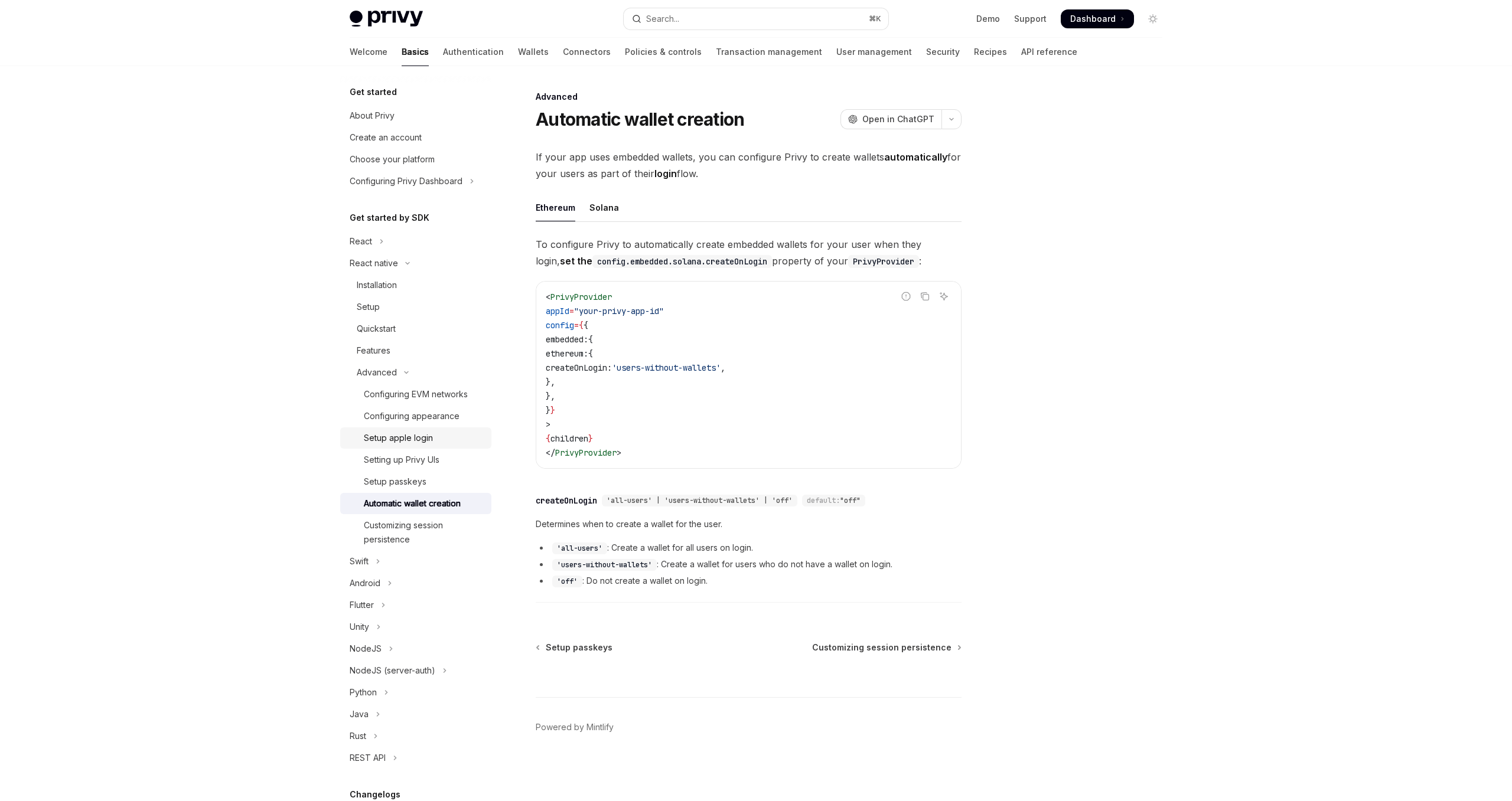
click at [456, 443] on div "Setup apple login" at bounding box center [424, 438] width 120 height 14
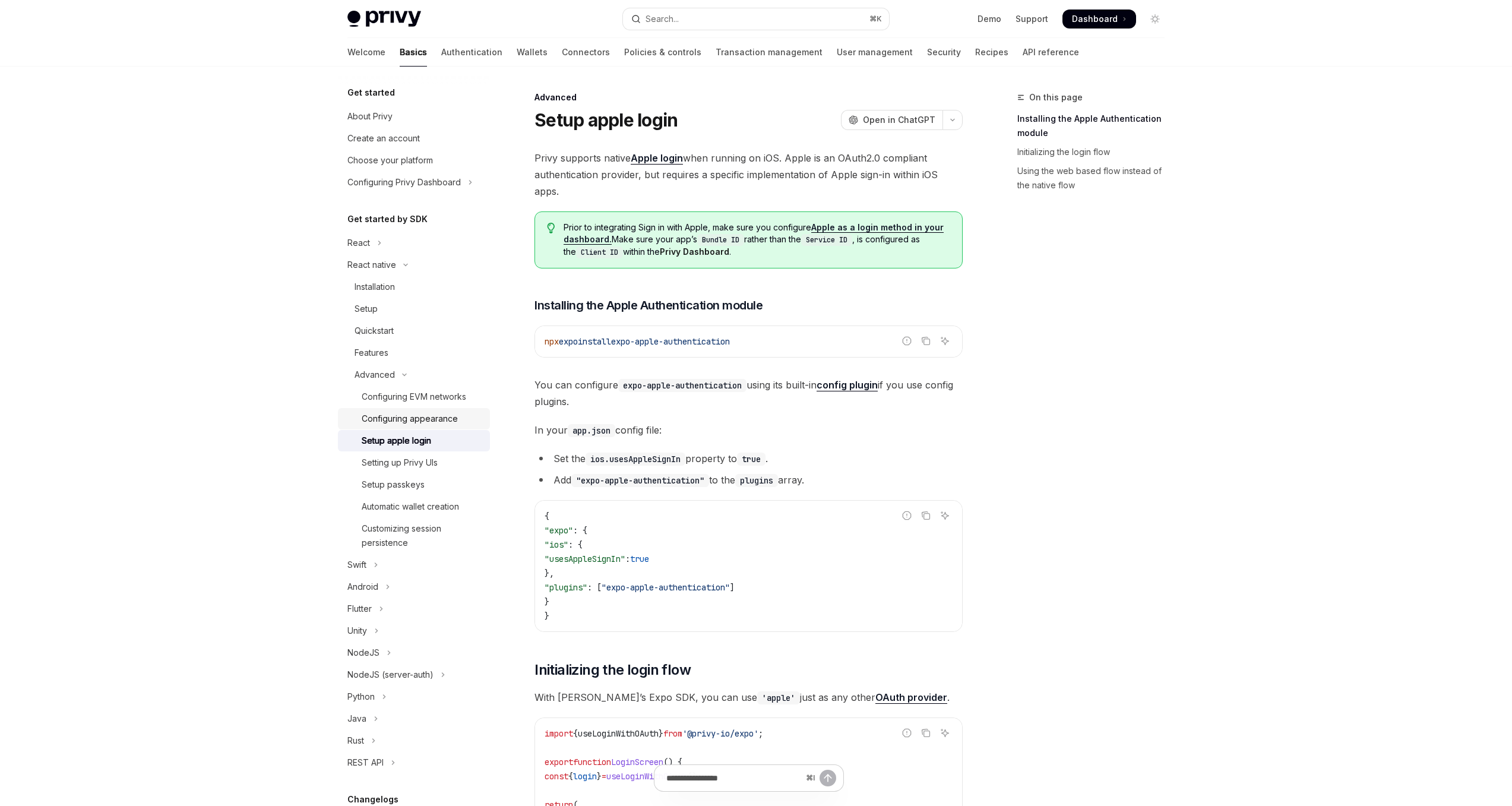
click at [461, 423] on div "Configuring appearance" at bounding box center [422, 419] width 121 height 15
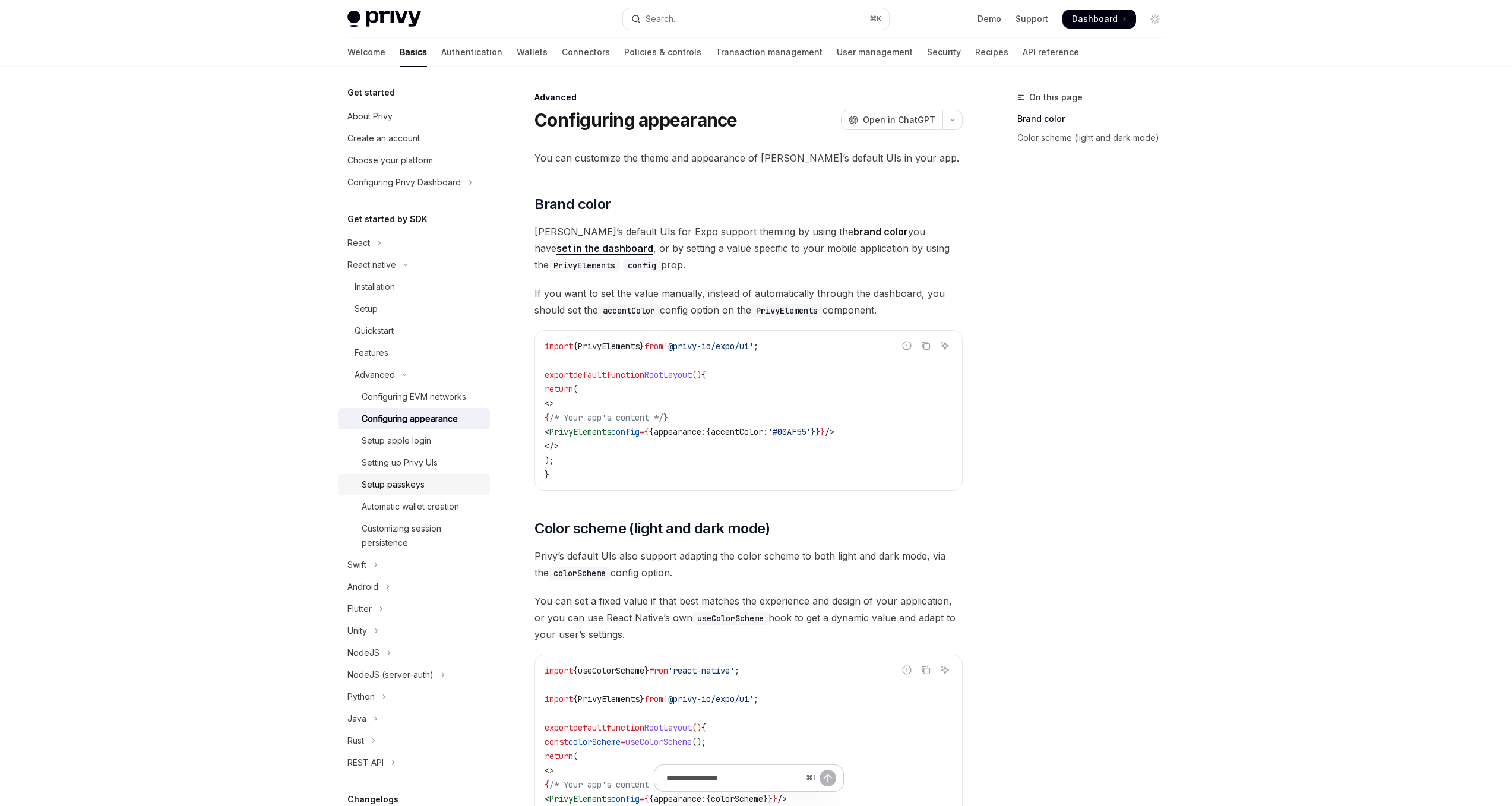
click at [449, 479] on div "Setup passkeys" at bounding box center [422, 485] width 121 height 15
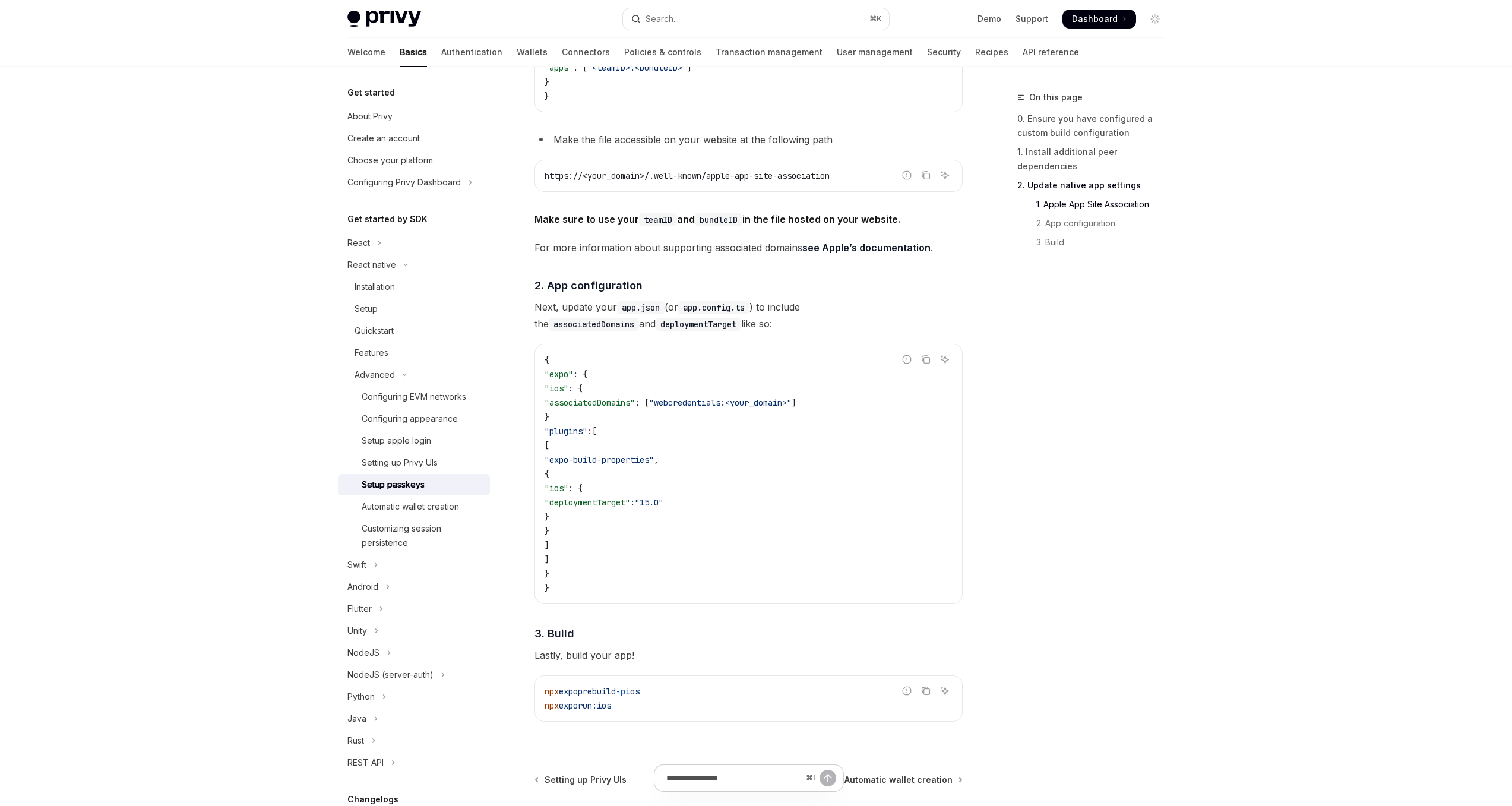
scroll to position [694, 0]
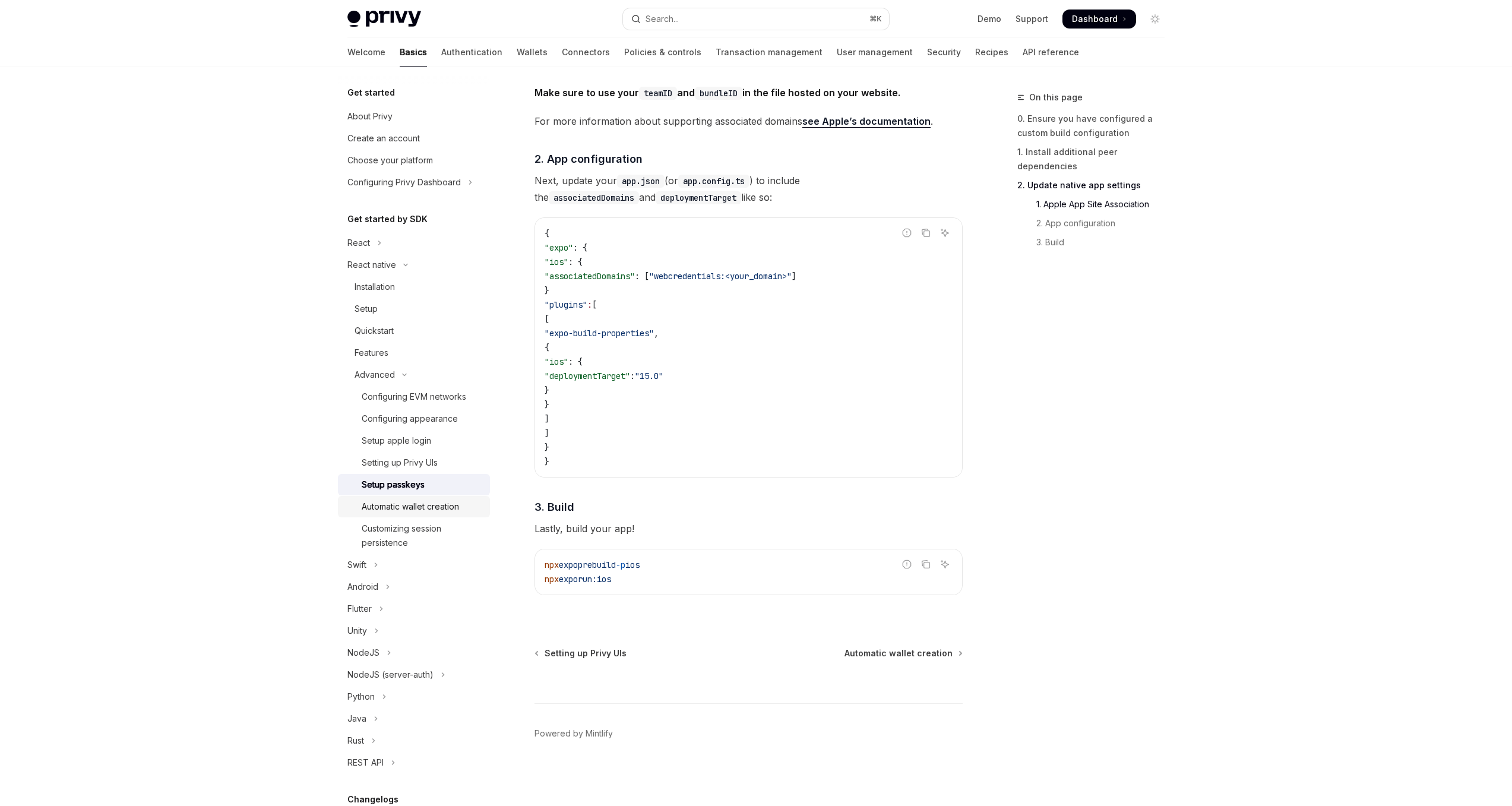
click at [467, 502] on div "Automatic wallet creation" at bounding box center [422, 507] width 121 height 15
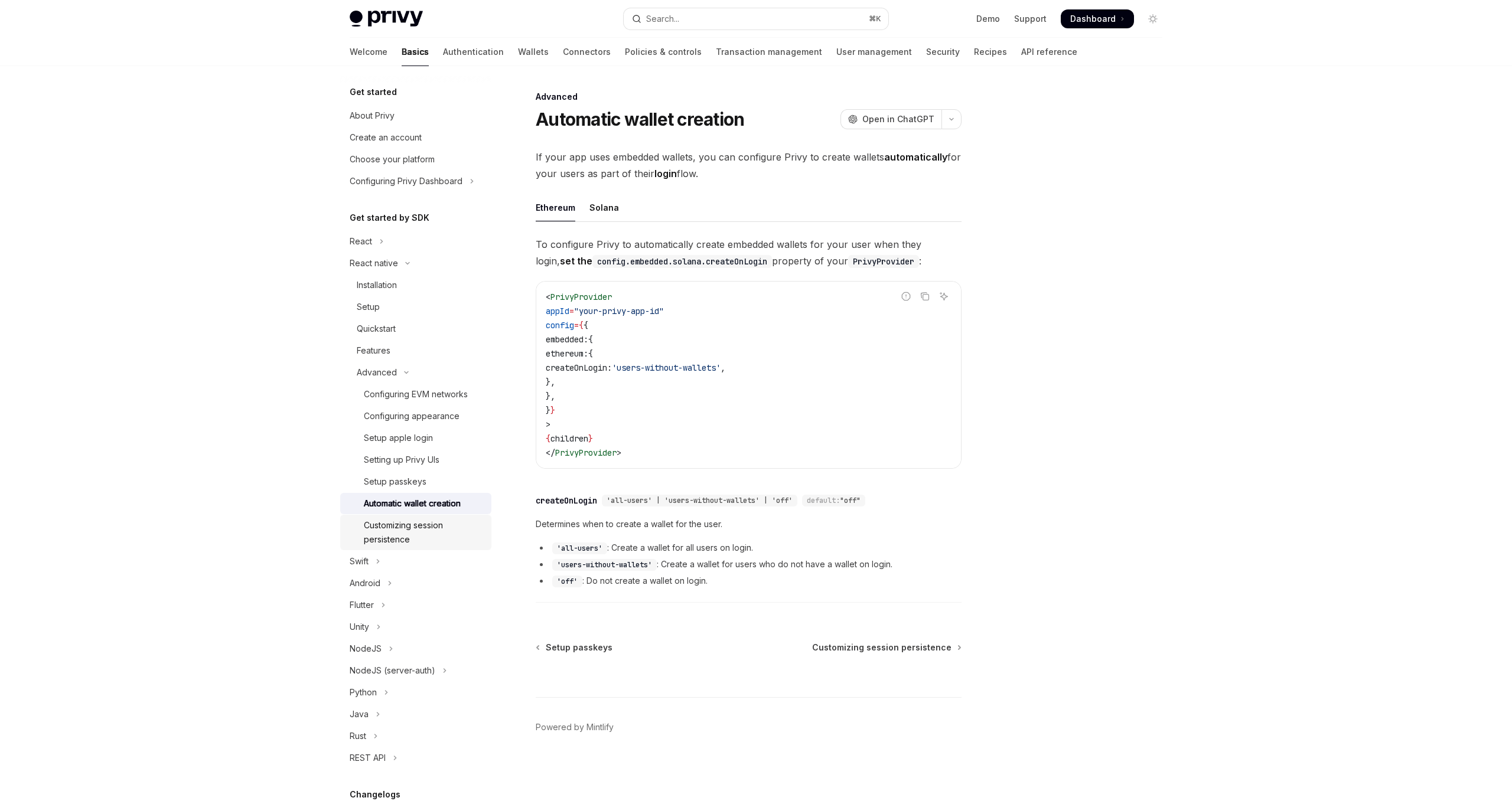
click at [455, 526] on div "Customizing session persistence" at bounding box center [424, 532] width 120 height 28
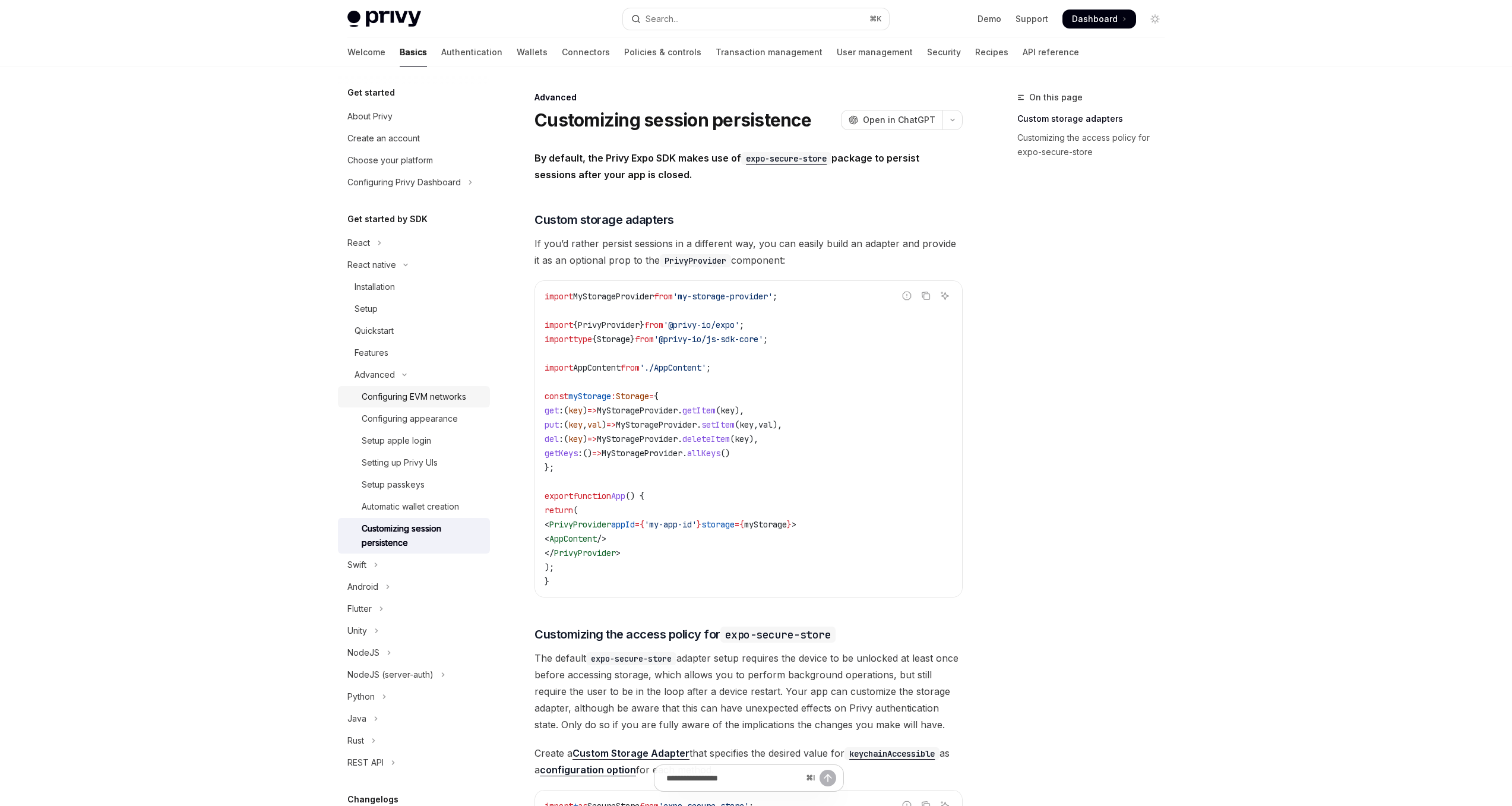
click at [447, 397] on div "Configuring EVM networks" at bounding box center [413, 397] width 104 height 15
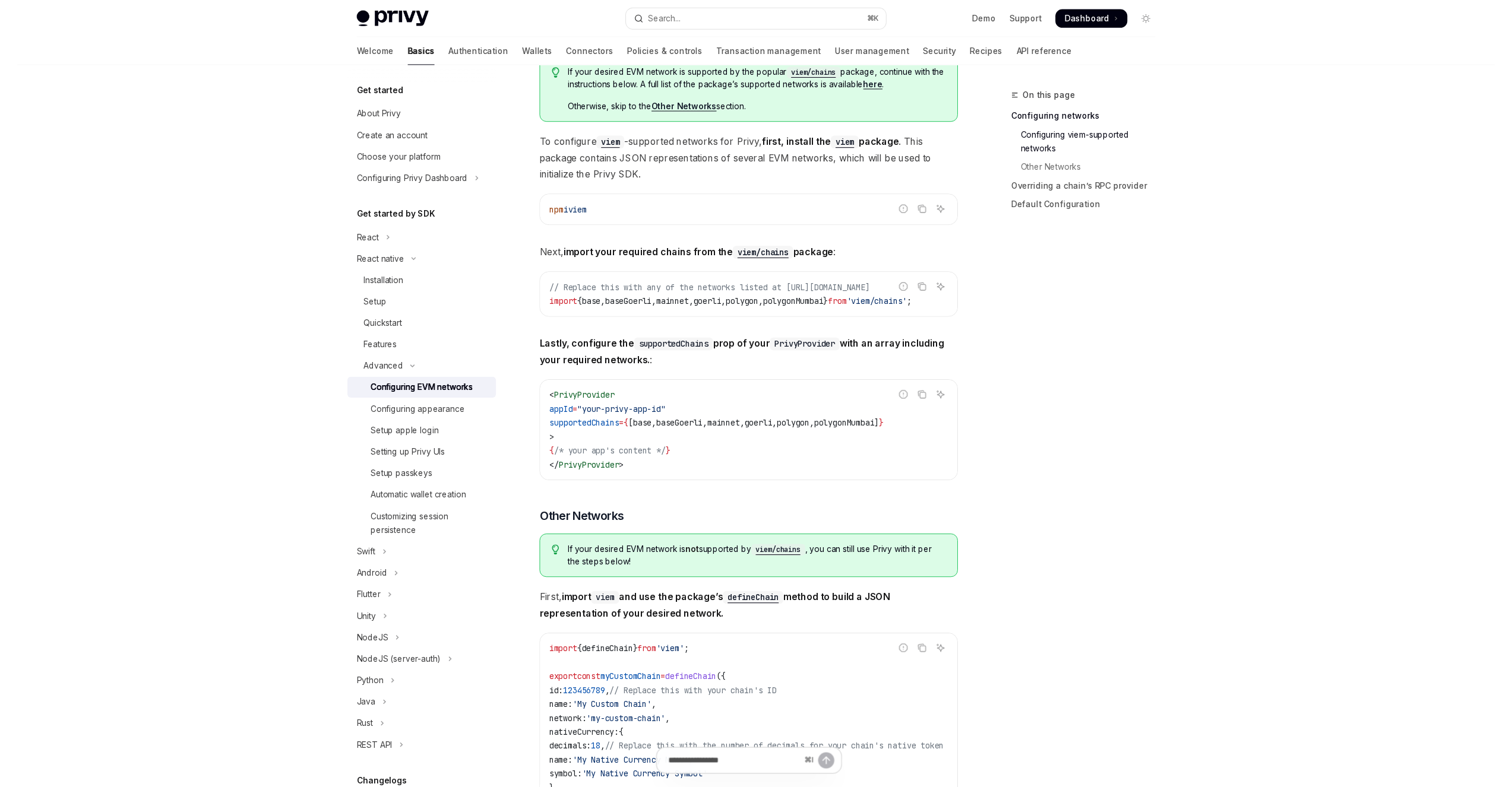
scroll to position [28, 0]
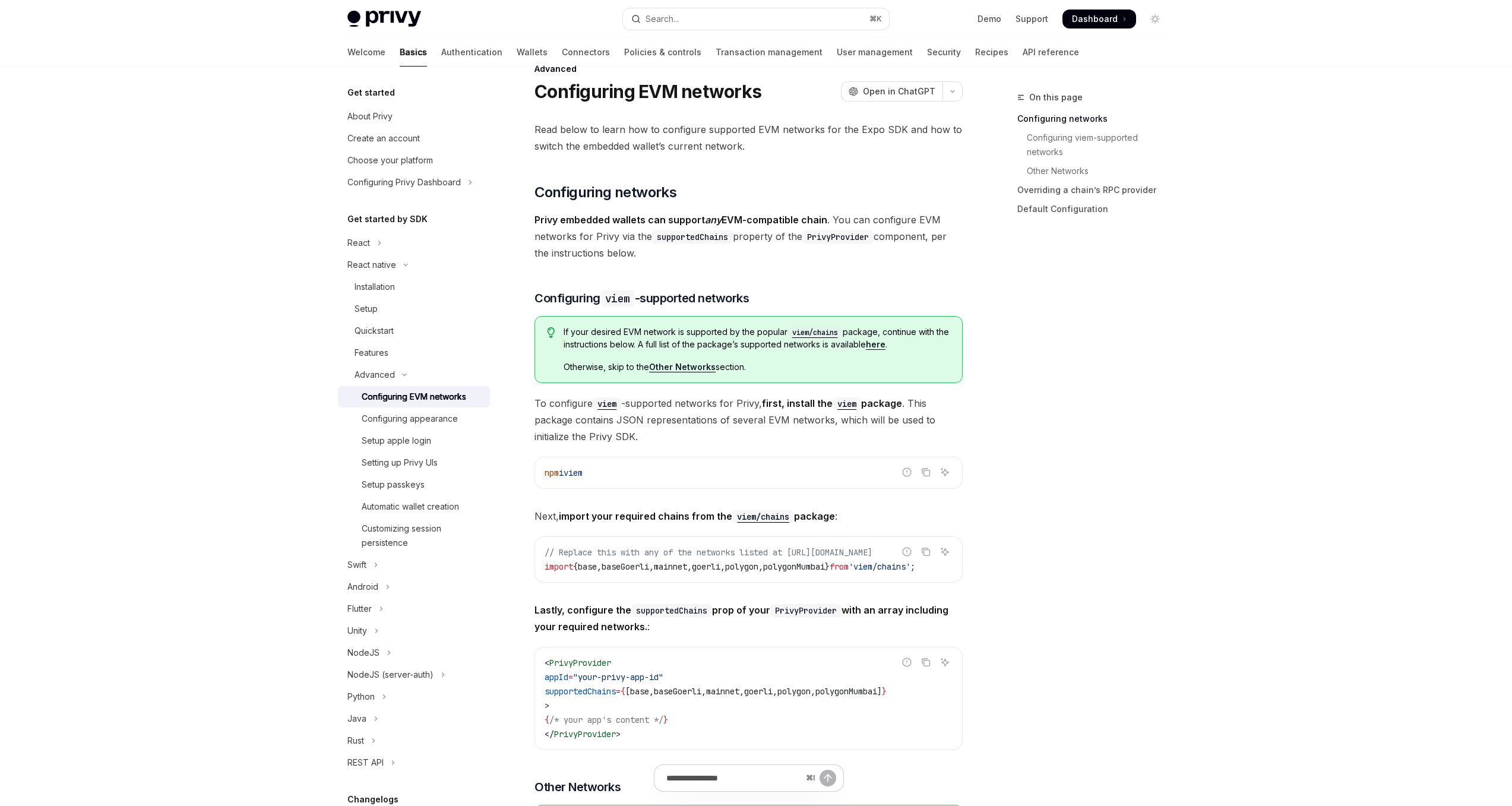
click at [1112, 618] on div "On this page Configuring networks Configuring viem-supported networks Other Net…" at bounding box center [1083, 448] width 181 height 716
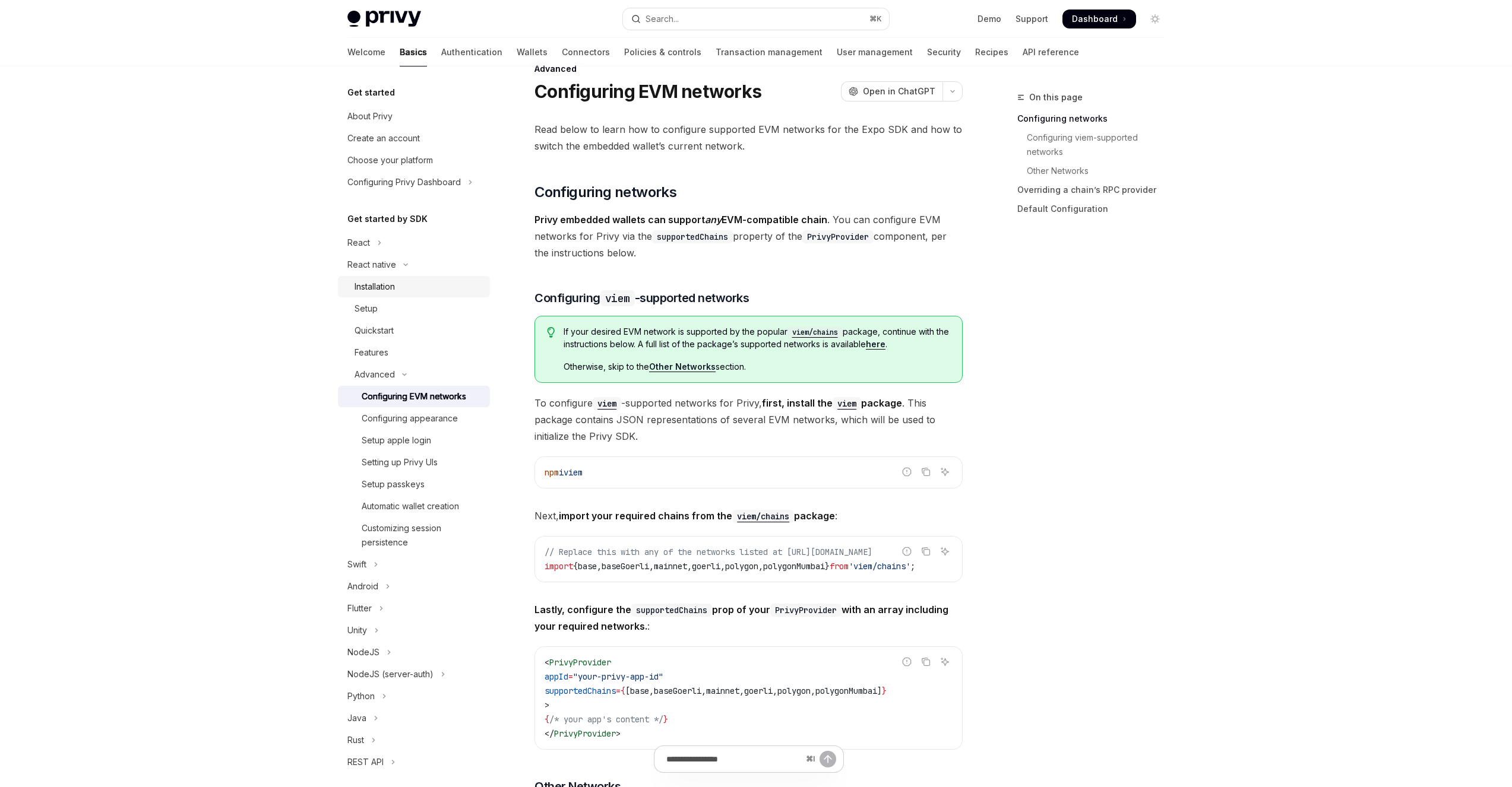
click at [427, 283] on div "Installation" at bounding box center [418, 287] width 128 height 15
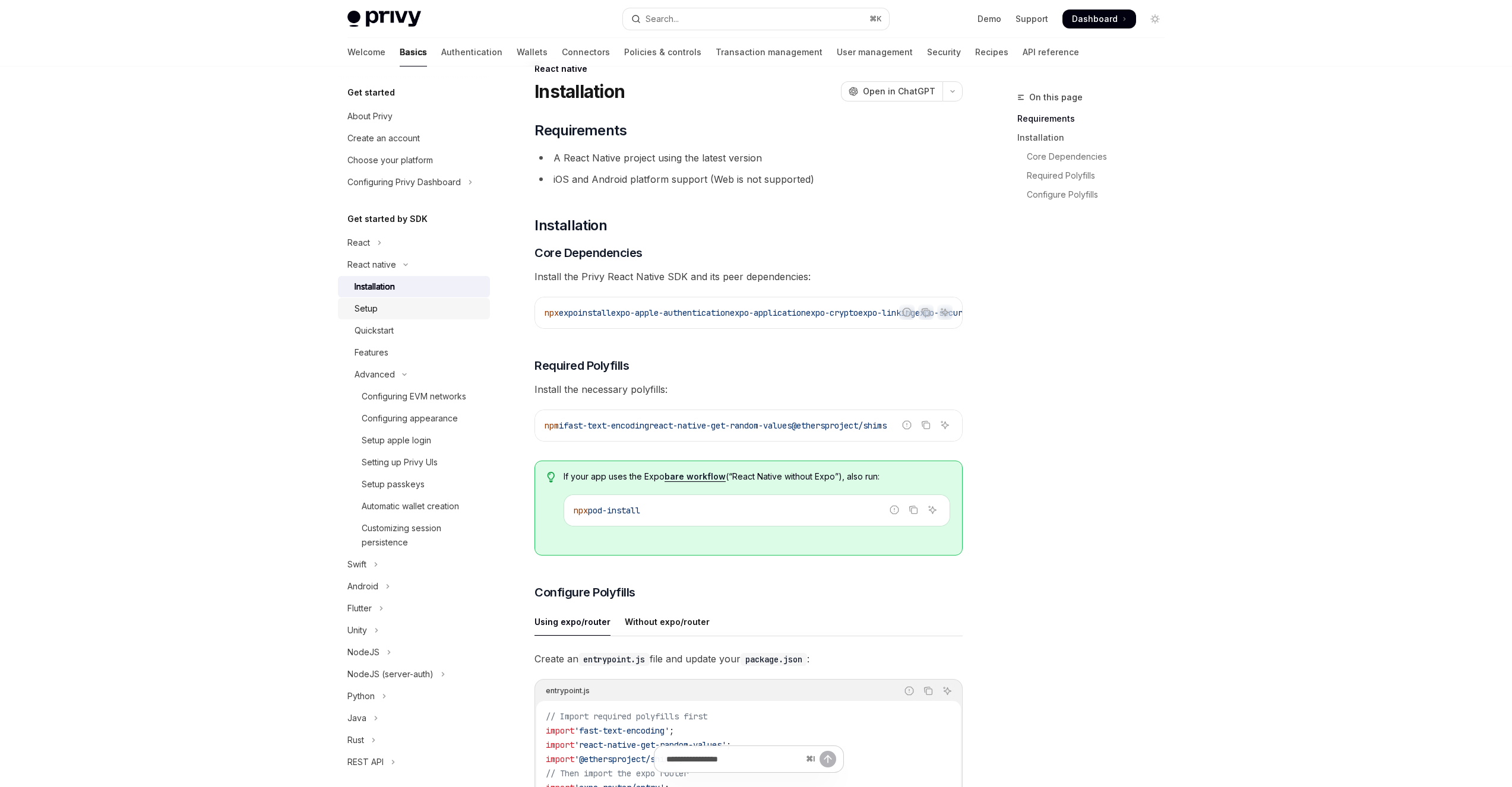
click at [413, 301] on link "Setup" at bounding box center [414, 308] width 152 height 21
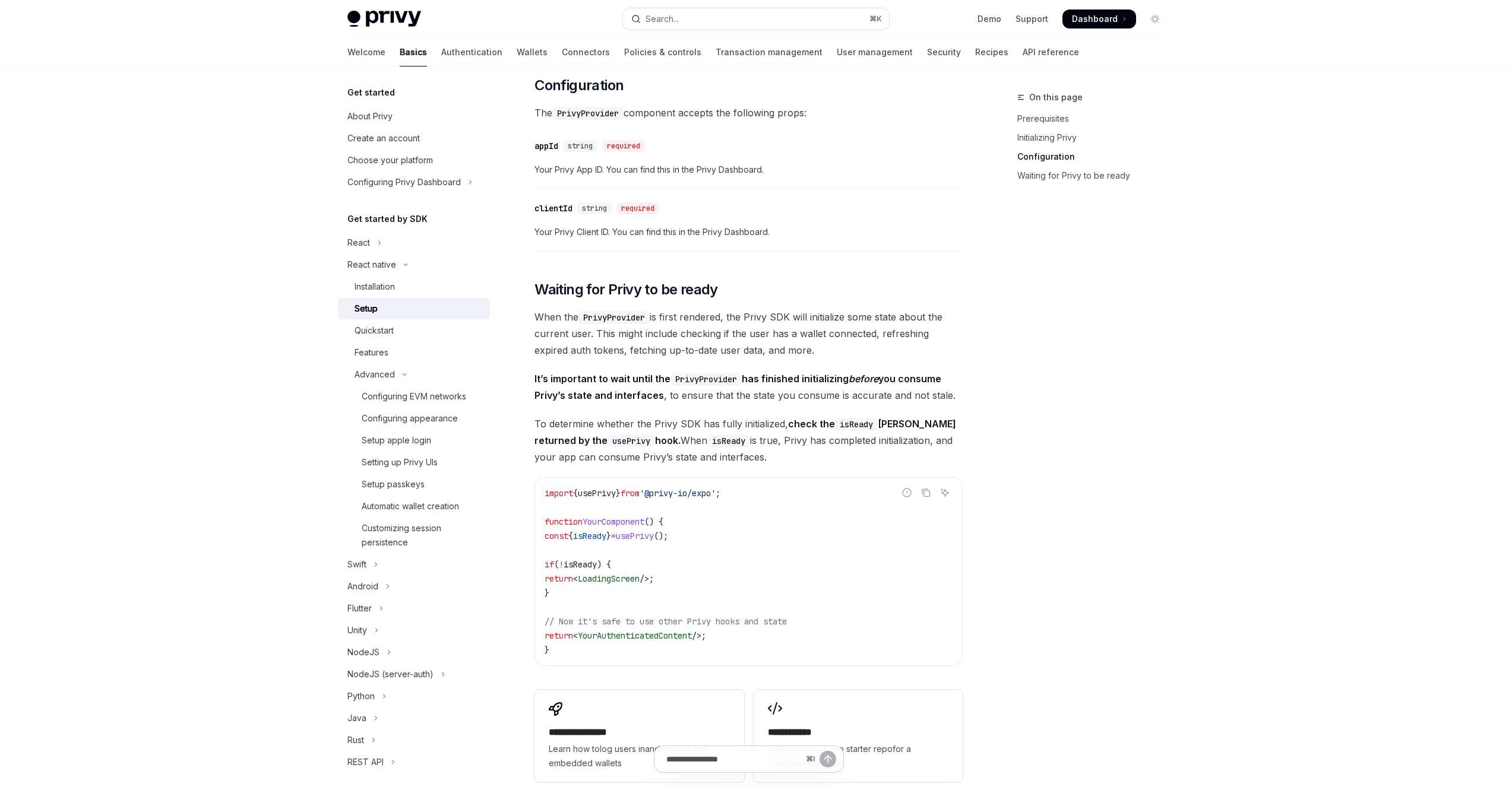
scroll to position [856, 0]
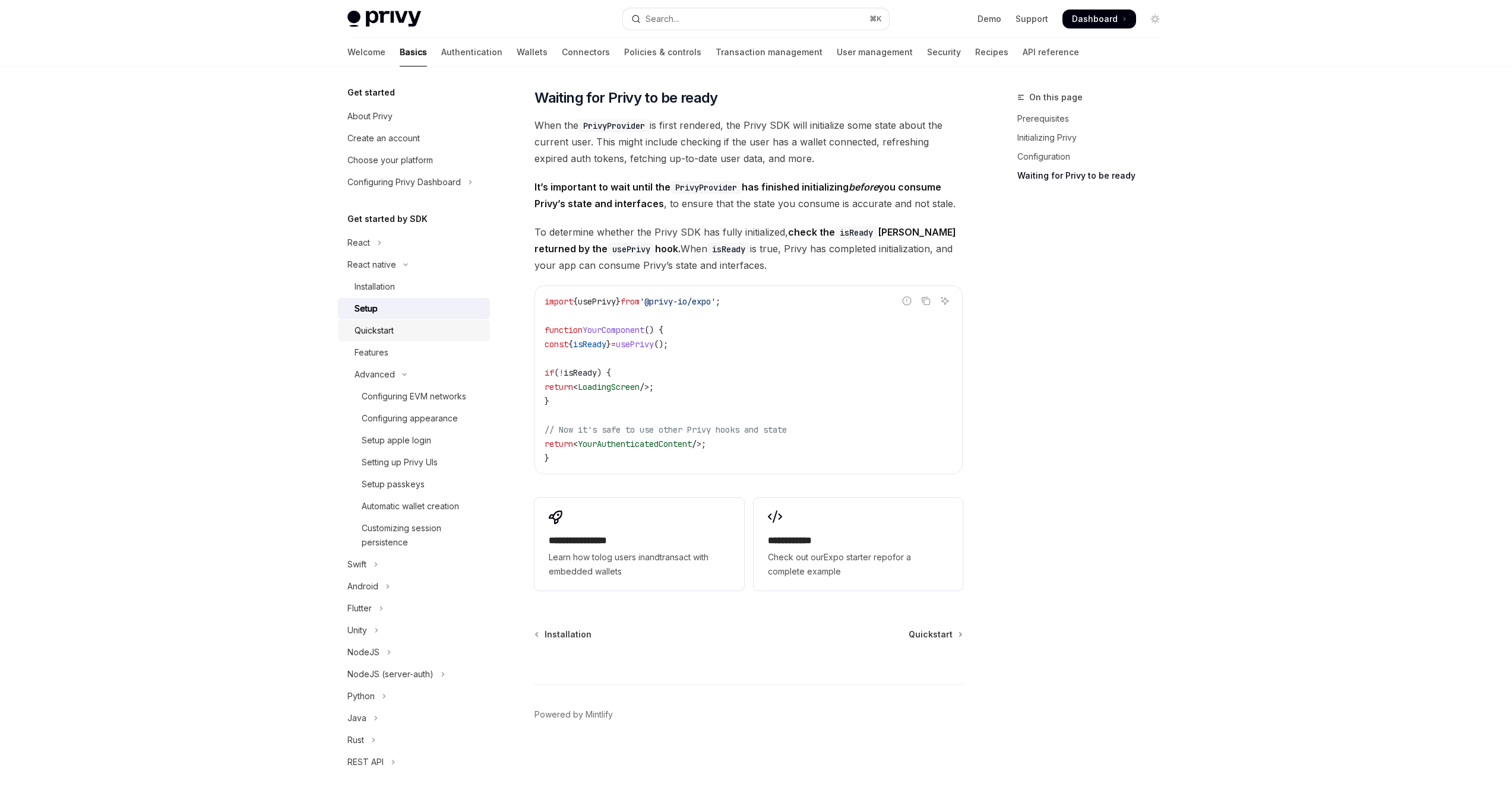
click at [441, 337] on div "Quickstart" at bounding box center [418, 331] width 128 height 15
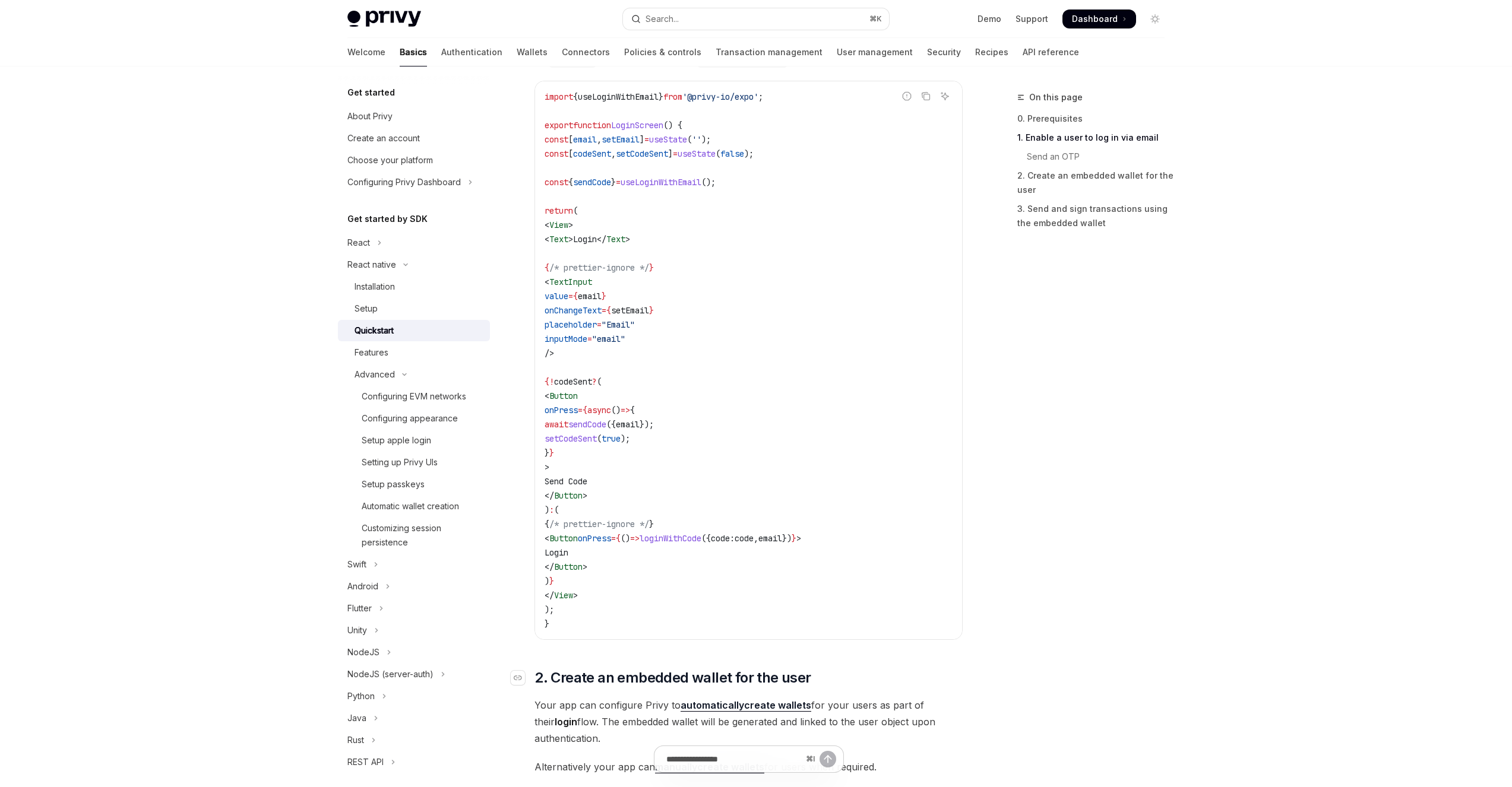
scroll to position [716, 0]
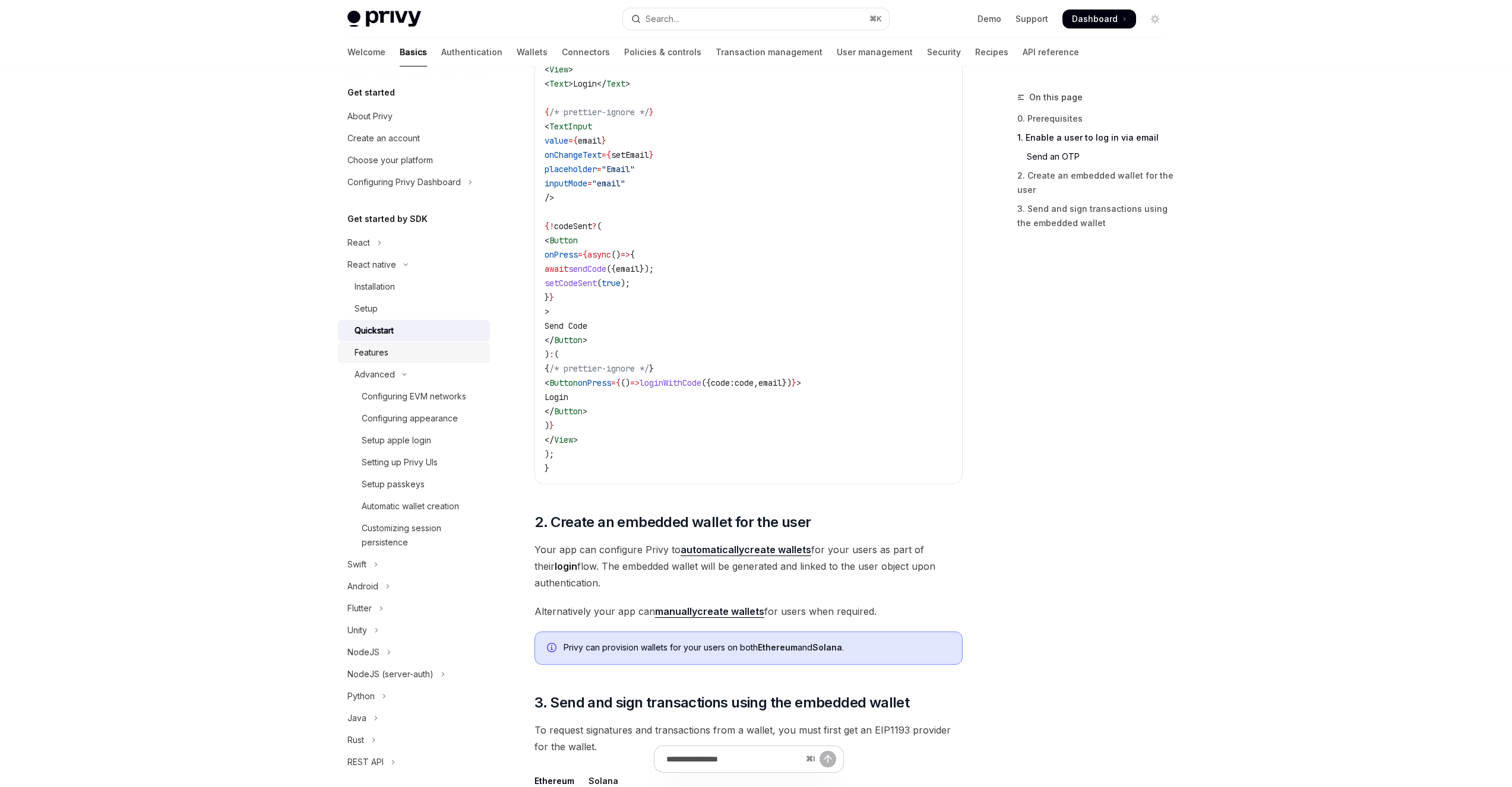
click at [423, 349] on div "Features" at bounding box center [418, 353] width 128 height 15
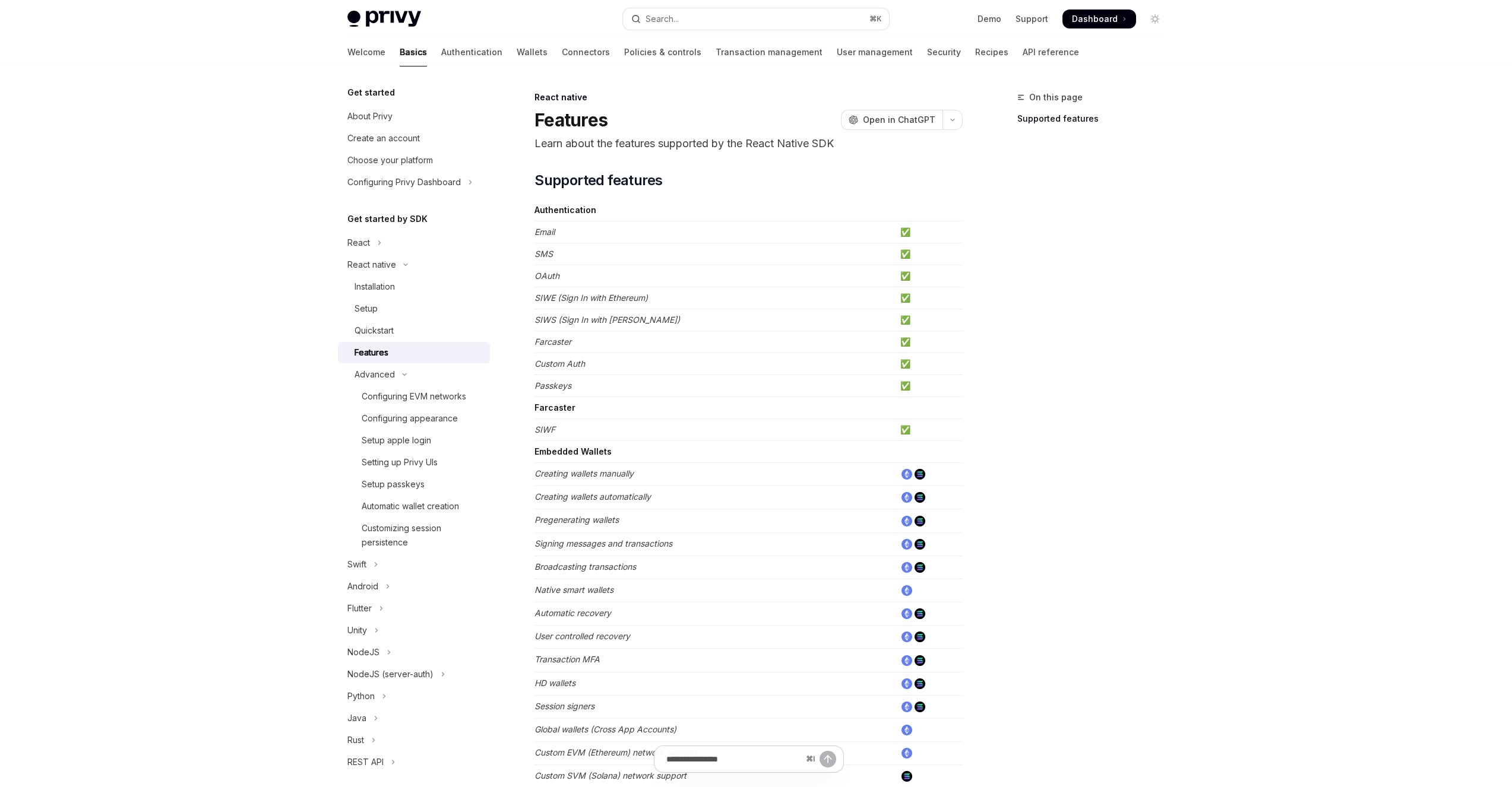
click at [607, 496] on em "Creating wallets automatically" at bounding box center [593, 496] width 116 height 10
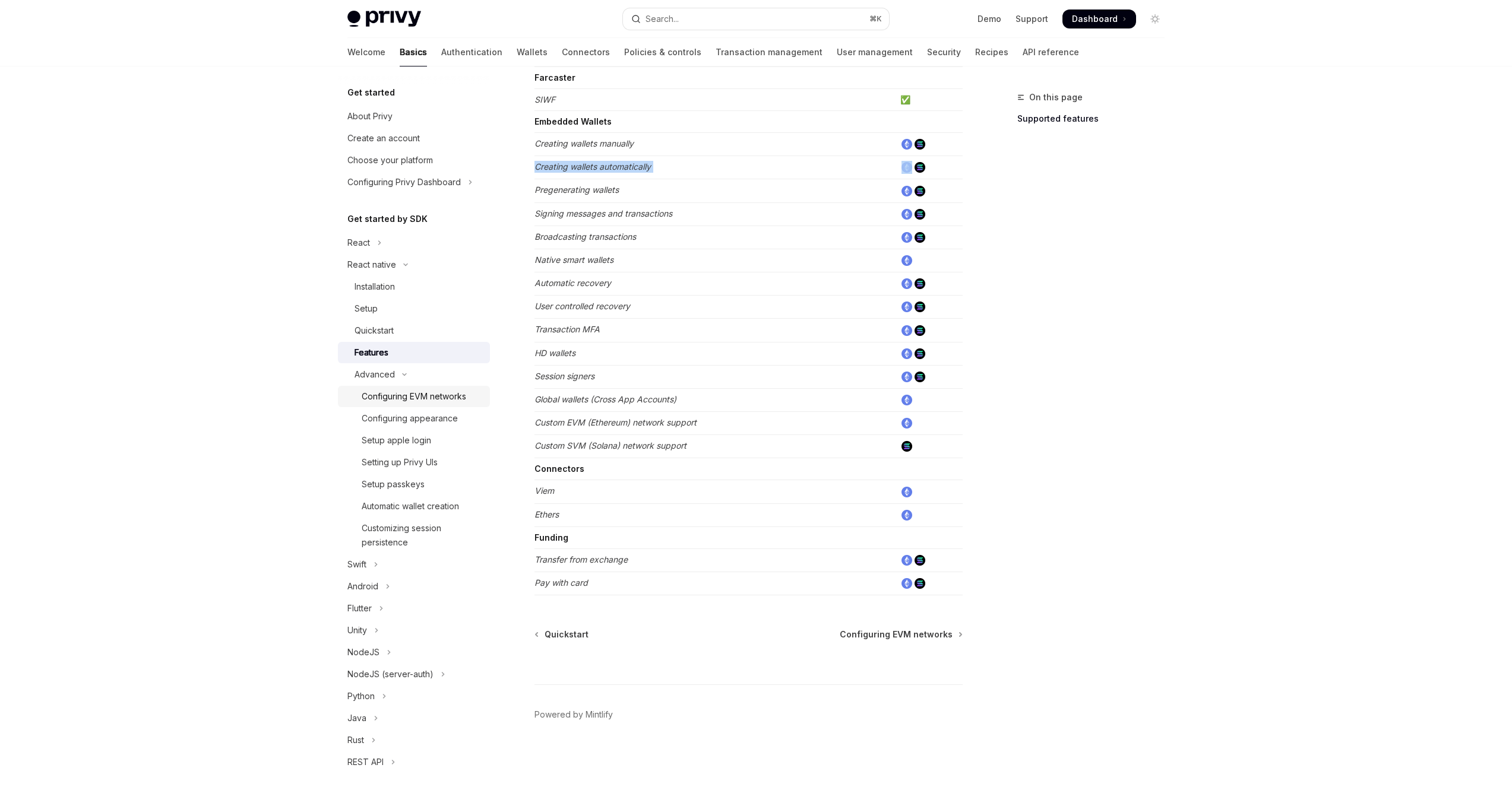
click at [459, 397] on div "Configuring EVM networks" at bounding box center [413, 396] width 104 height 15
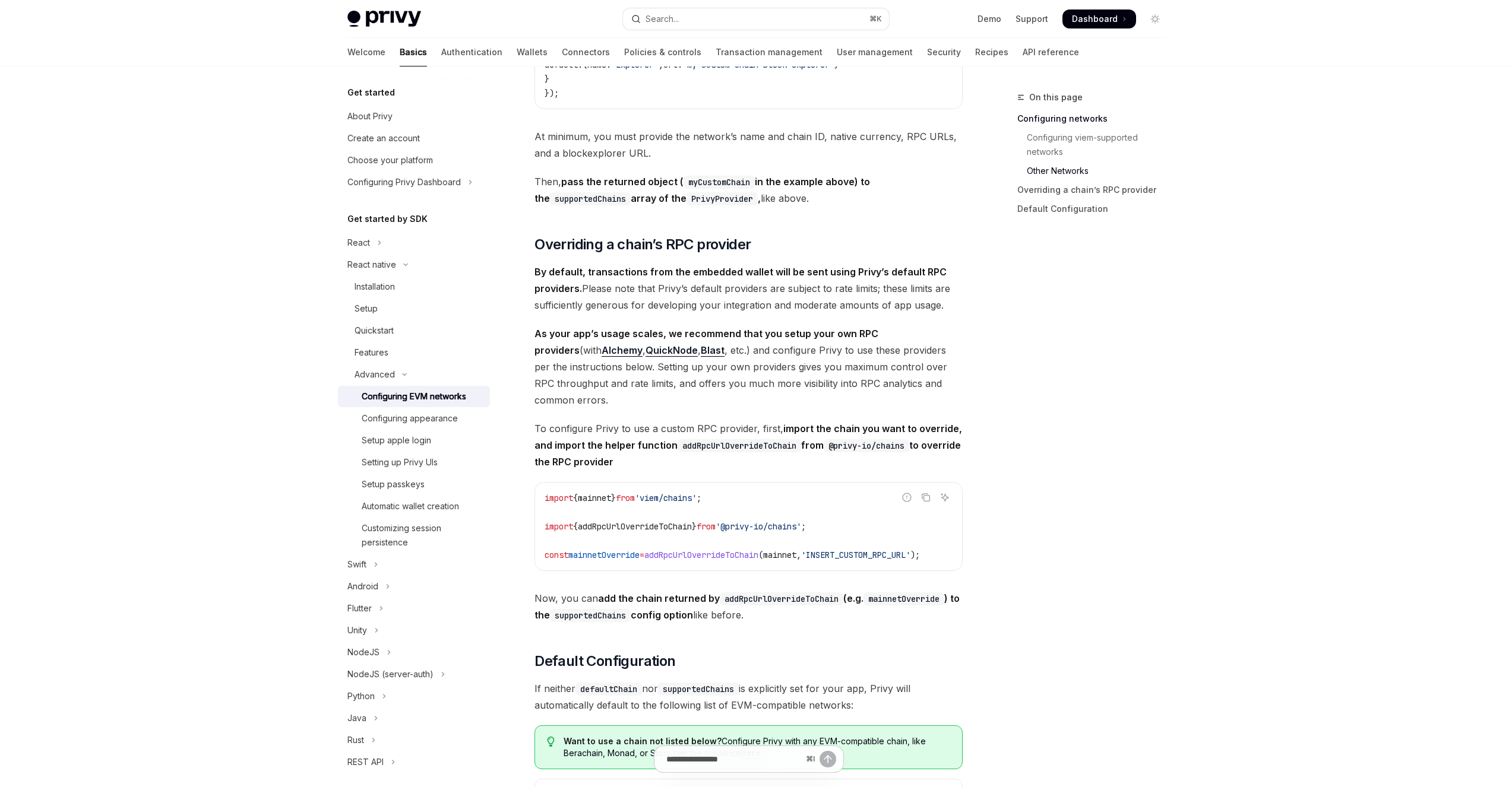
scroll to position [1371, 0]
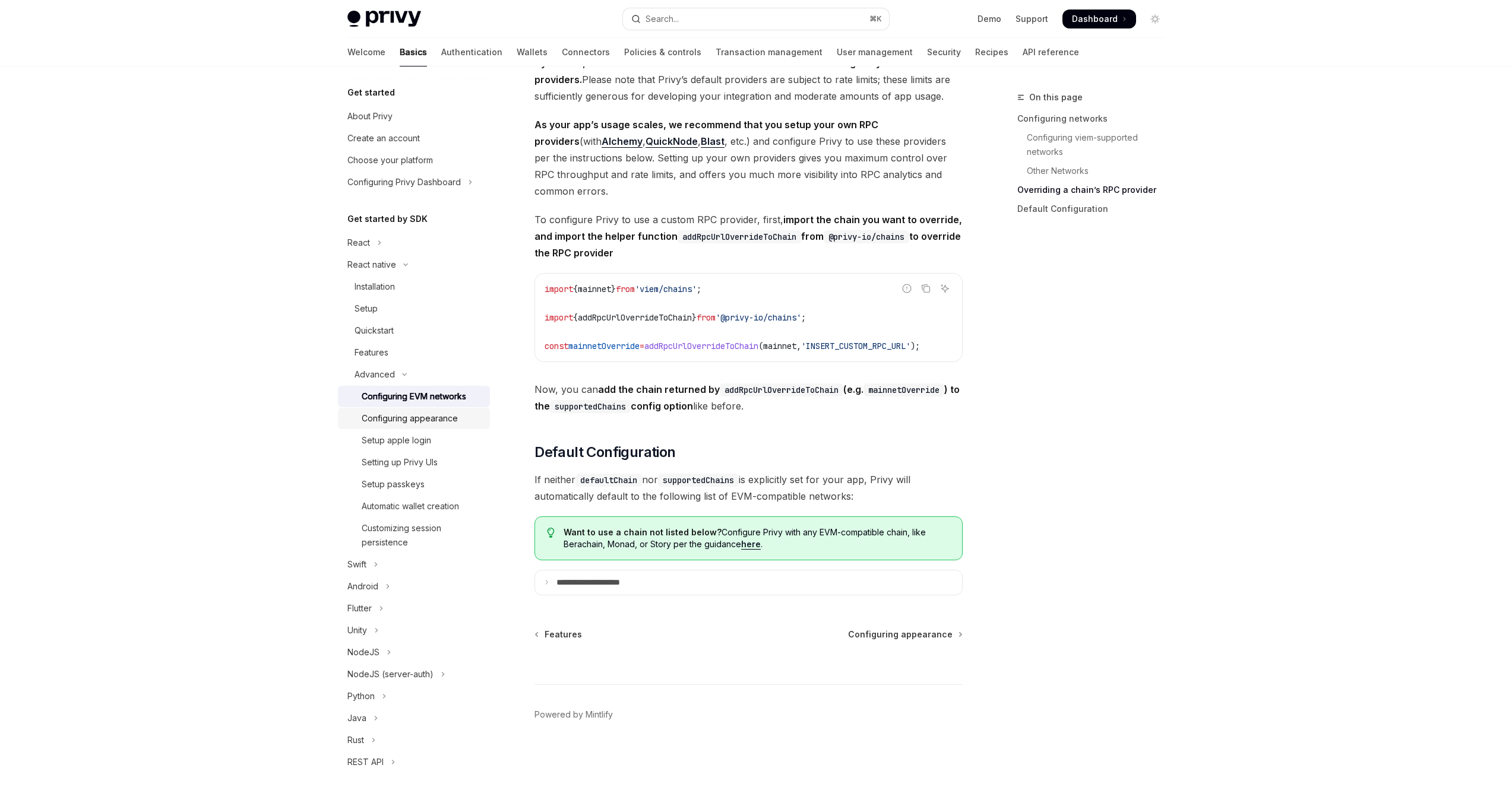
click at [441, 414] on div "Configuring appearance" at bounding box center [409, 419] width 96 height 15
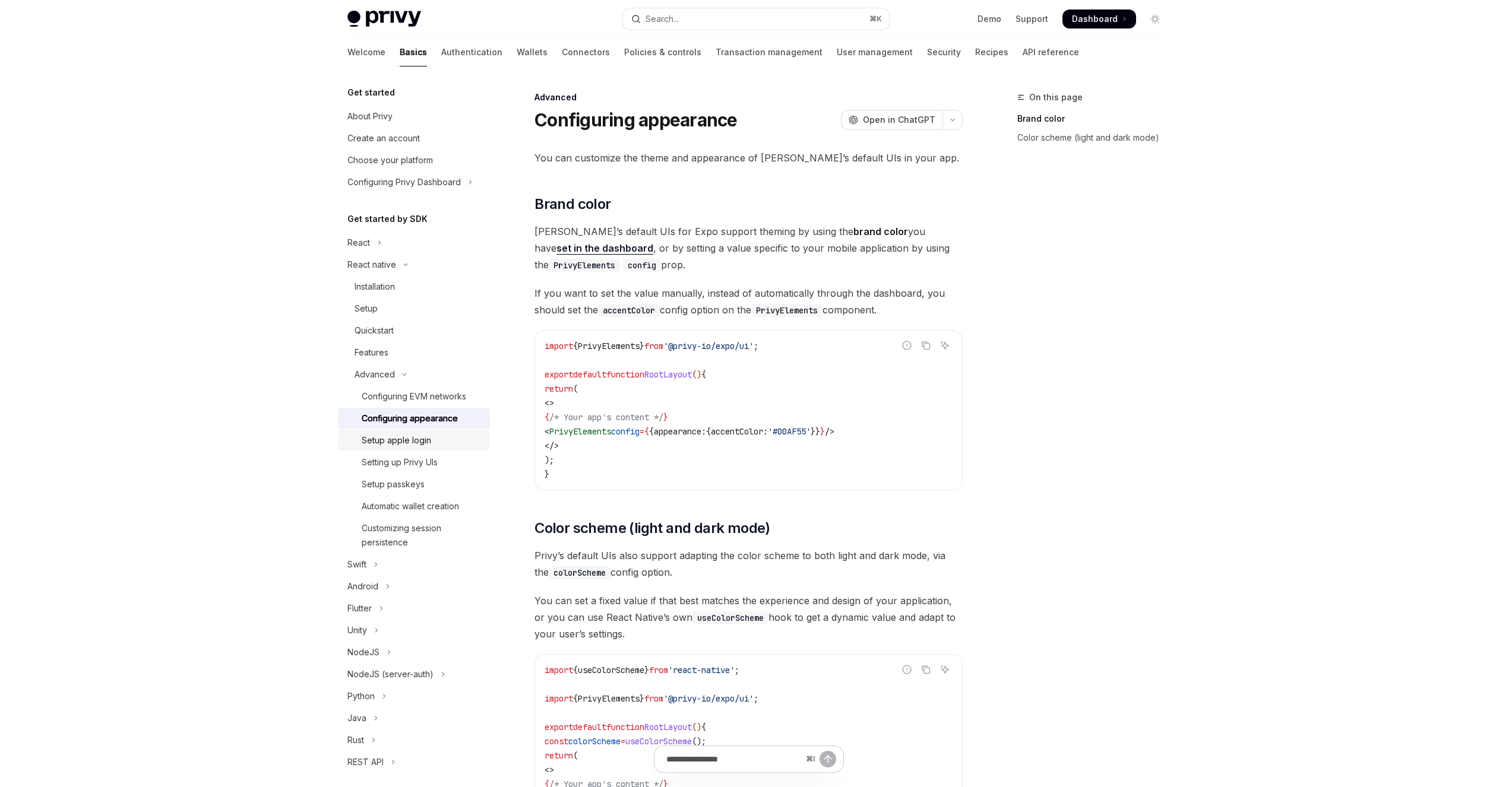
click at [420, 439] on div "Setup apple login" at bounding box center [396, 441] width 69 height 15
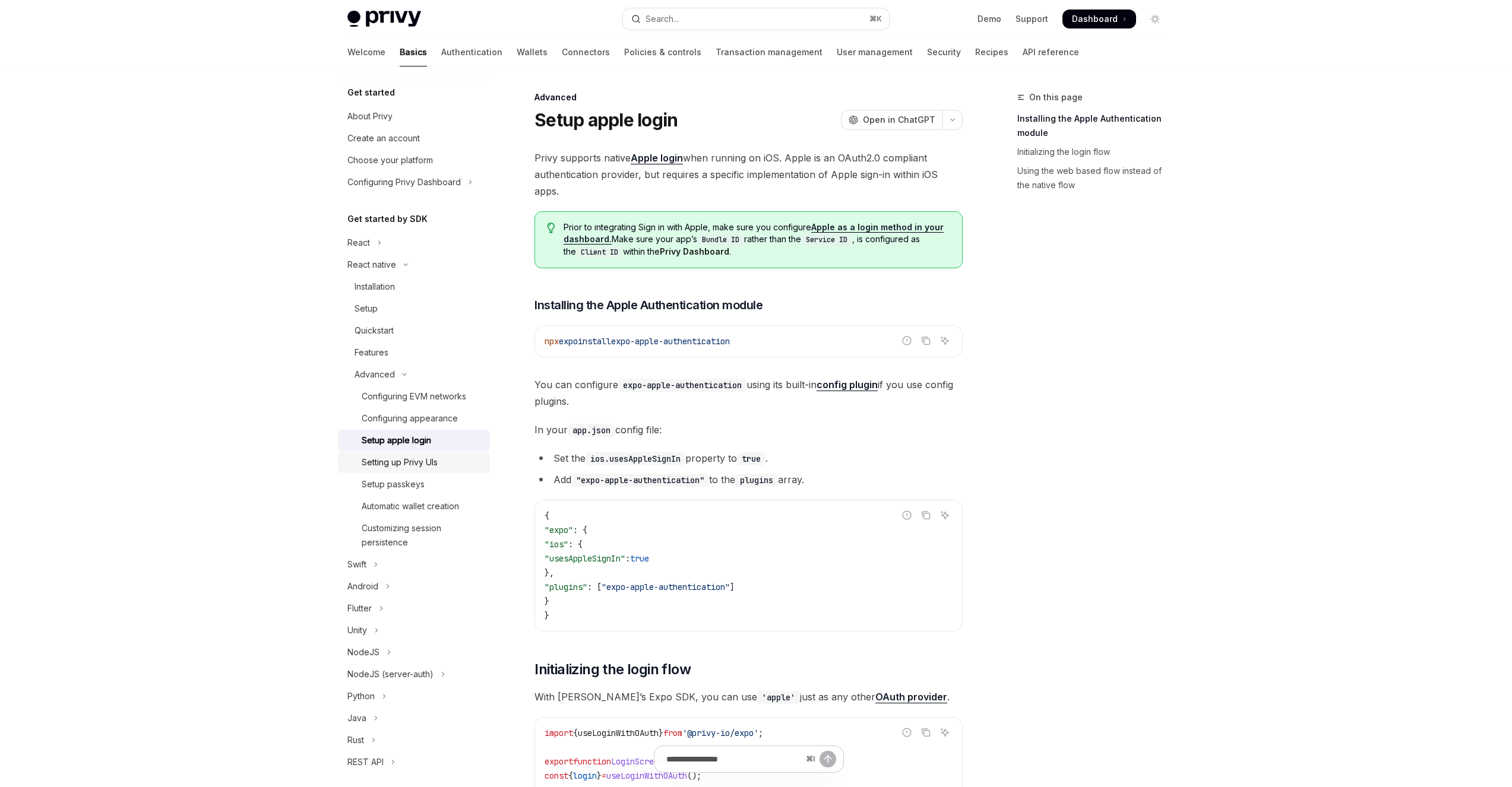
click at [439, 454] on link "Setting up Privy UIs" at bounding box center [414, 463] width 152 height 21
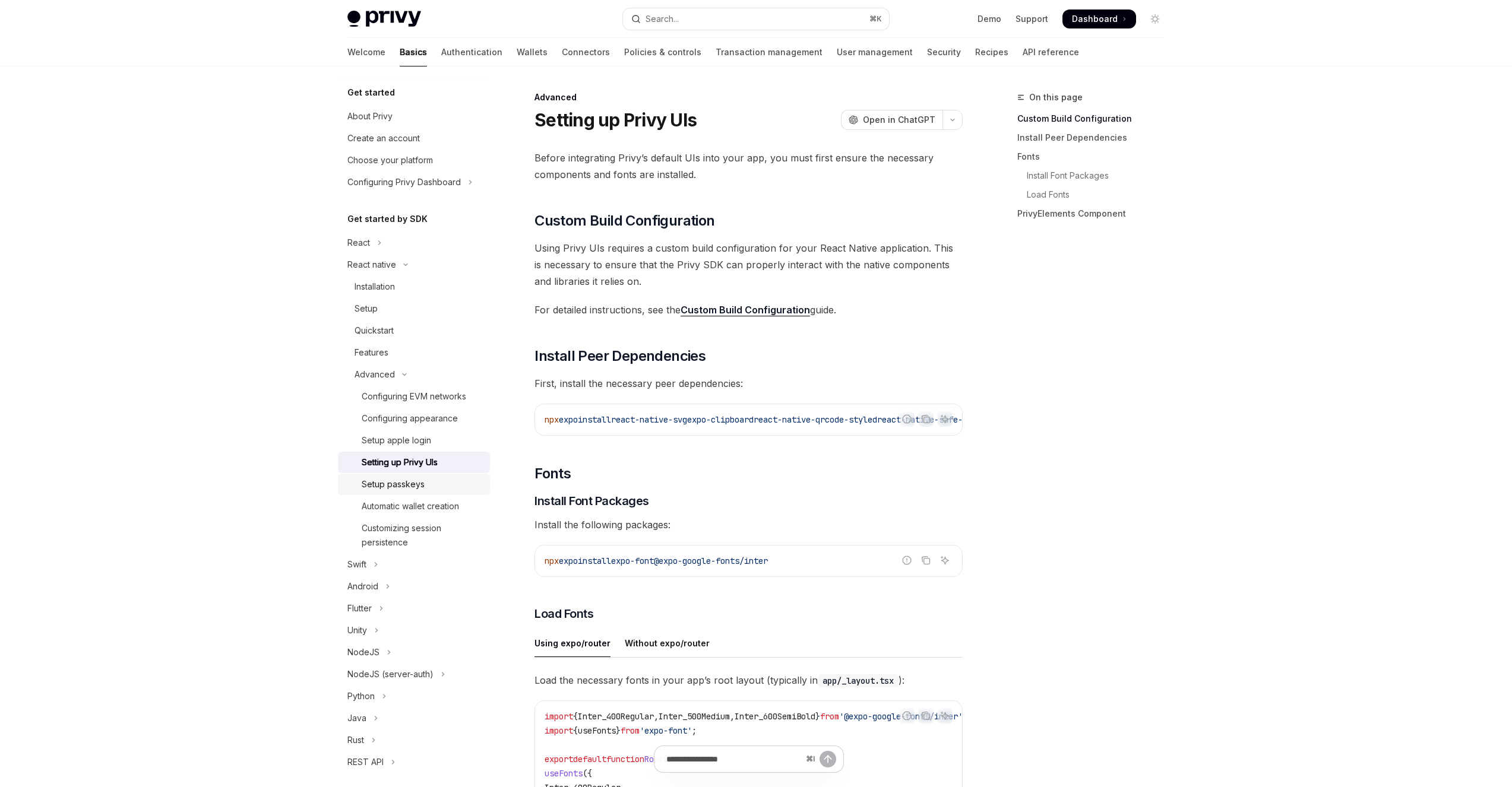
click at [437, 484] on div "Setup passkeys" at bounding box center [422, 484] width 121 height 15
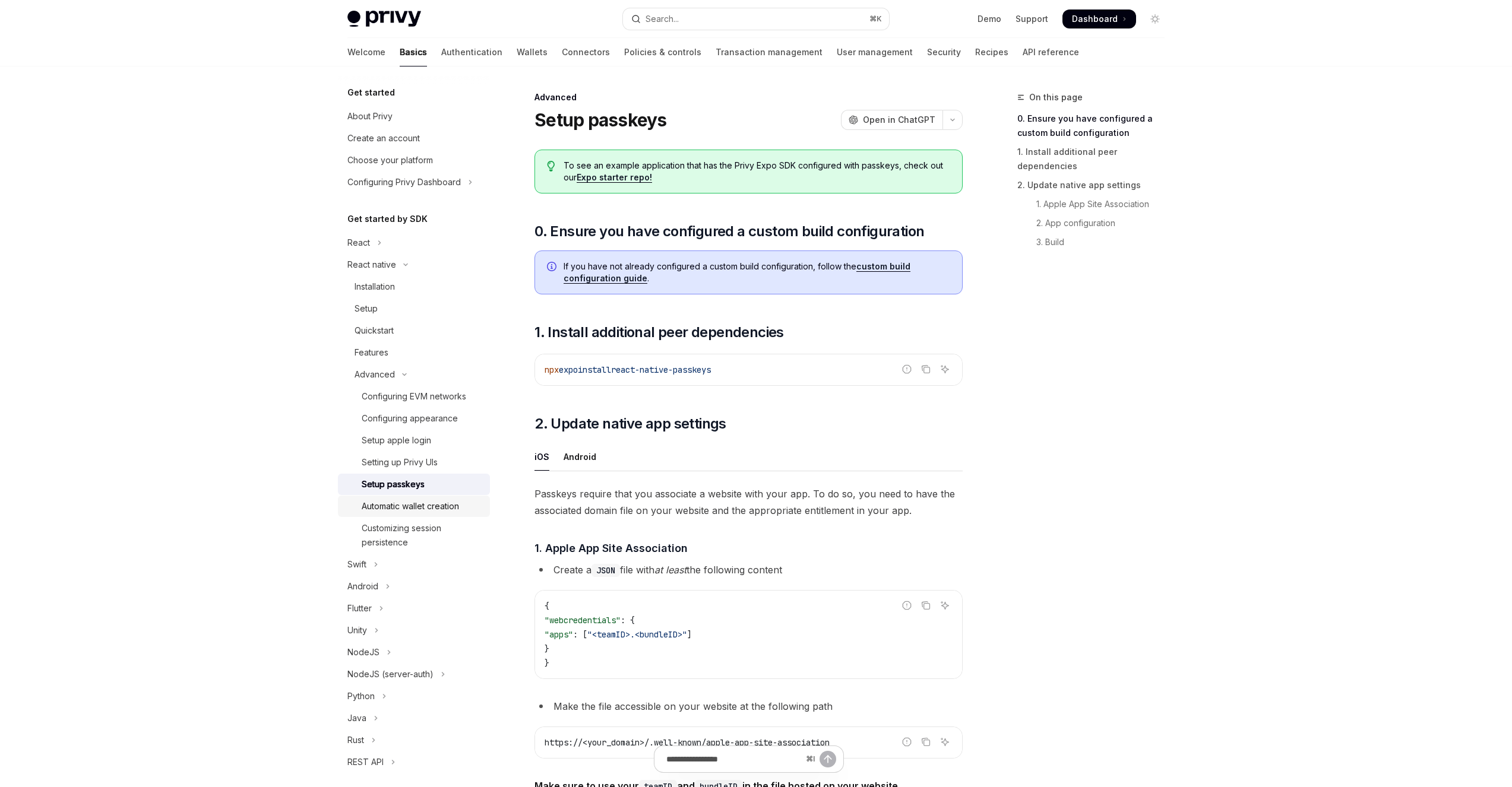
click at [450, 504] on div "Automatic wallet creation" at bounding box center [410, 507] width 98 height 15
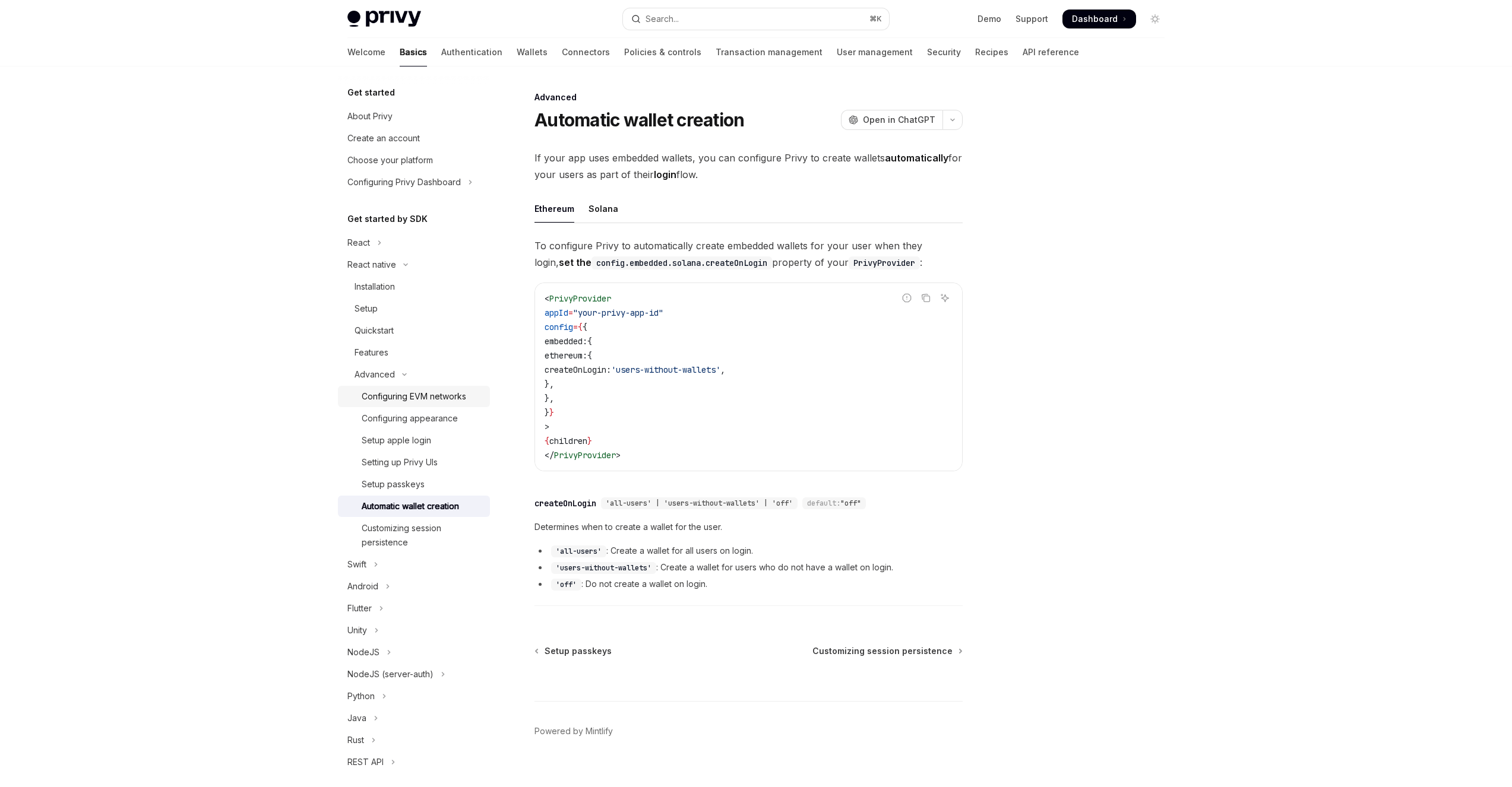
click at [419, 393] on div "Configuring EVM networks" at bounding box center [413, 396] width 104 height 15
type textarea "*"
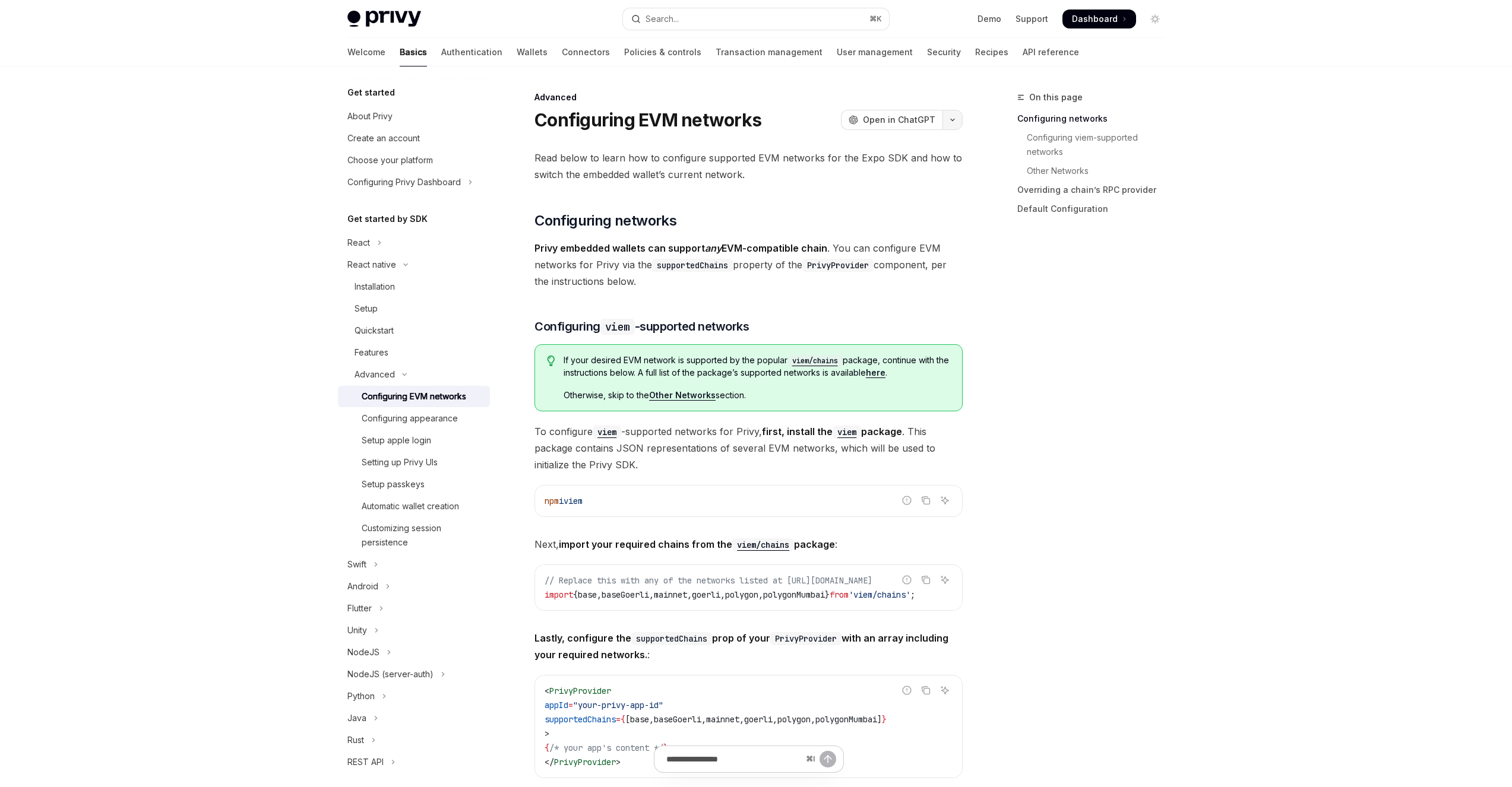
click at [952, 124] on button "button" at bounding box center [952, 119] width 20 height 20
click at [901, 208] on div "Copy page as Markdown for LLMs" at bounding box center [885, 212] width 115 height 10
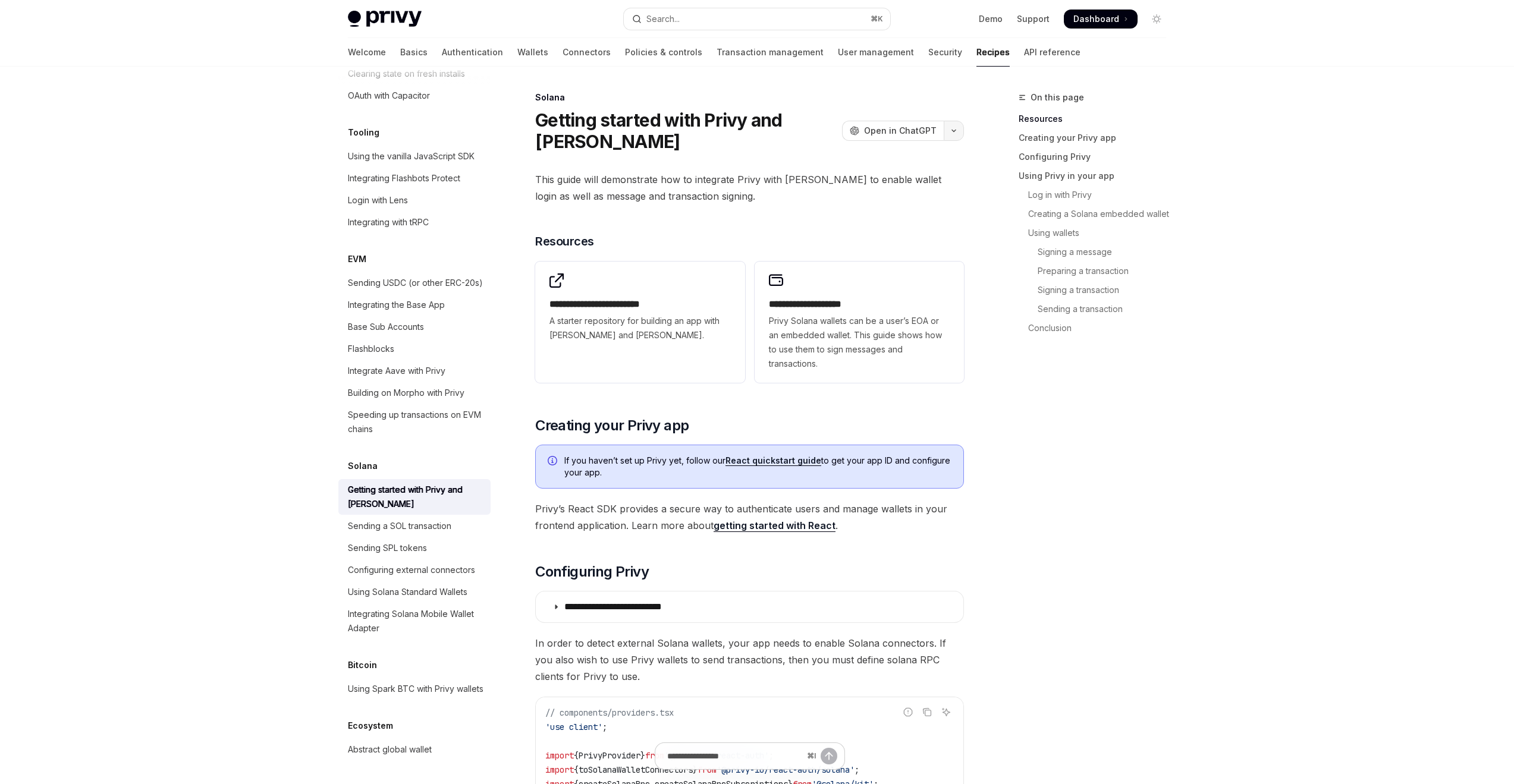
click at [950, 130] on button "button" at bounding box center [953, 130] width 20 height 20
click at [905, 216] on div "Copy page" at bounding box center [886, 213] width 116 height 12
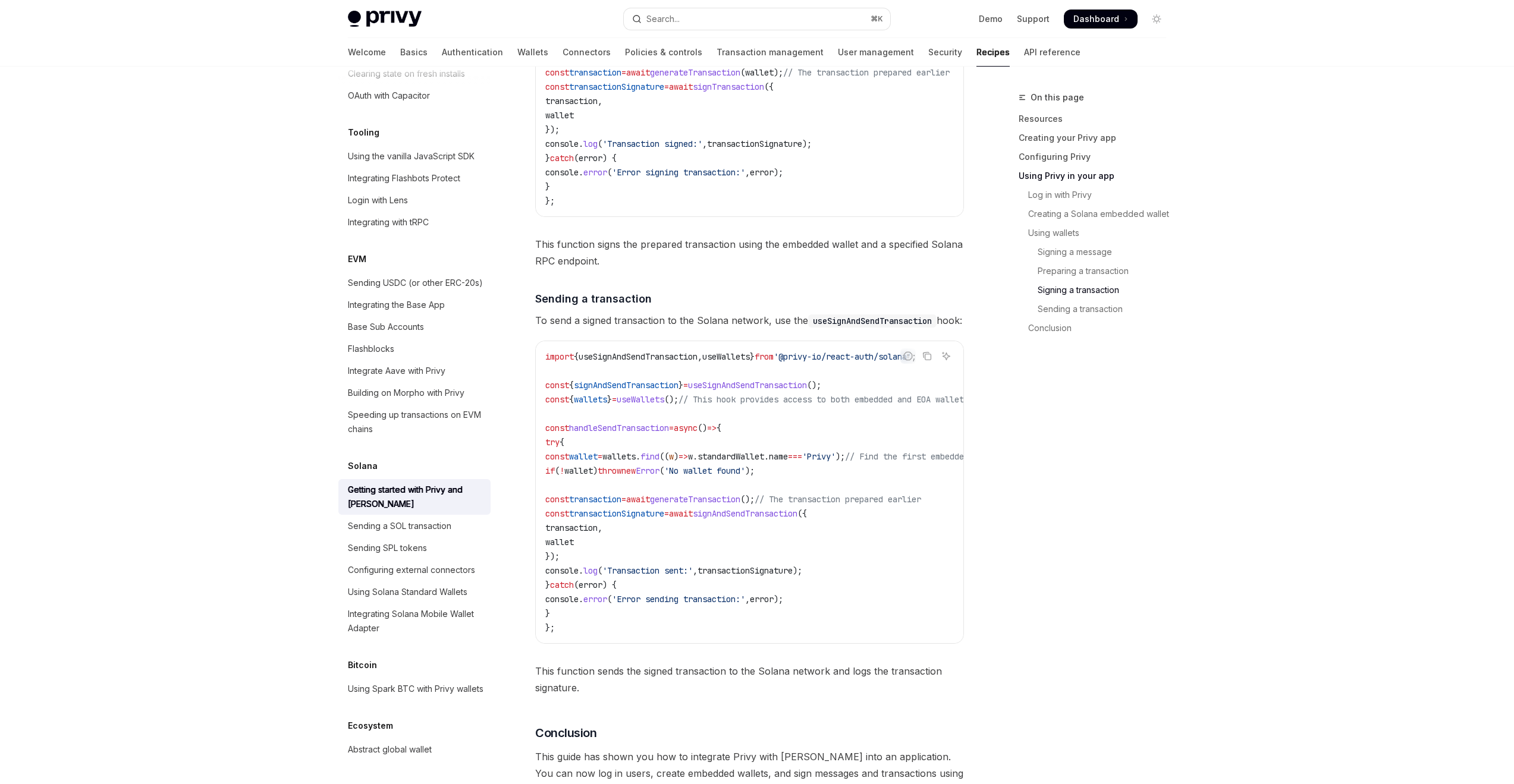
scroll to position [3856, 0]
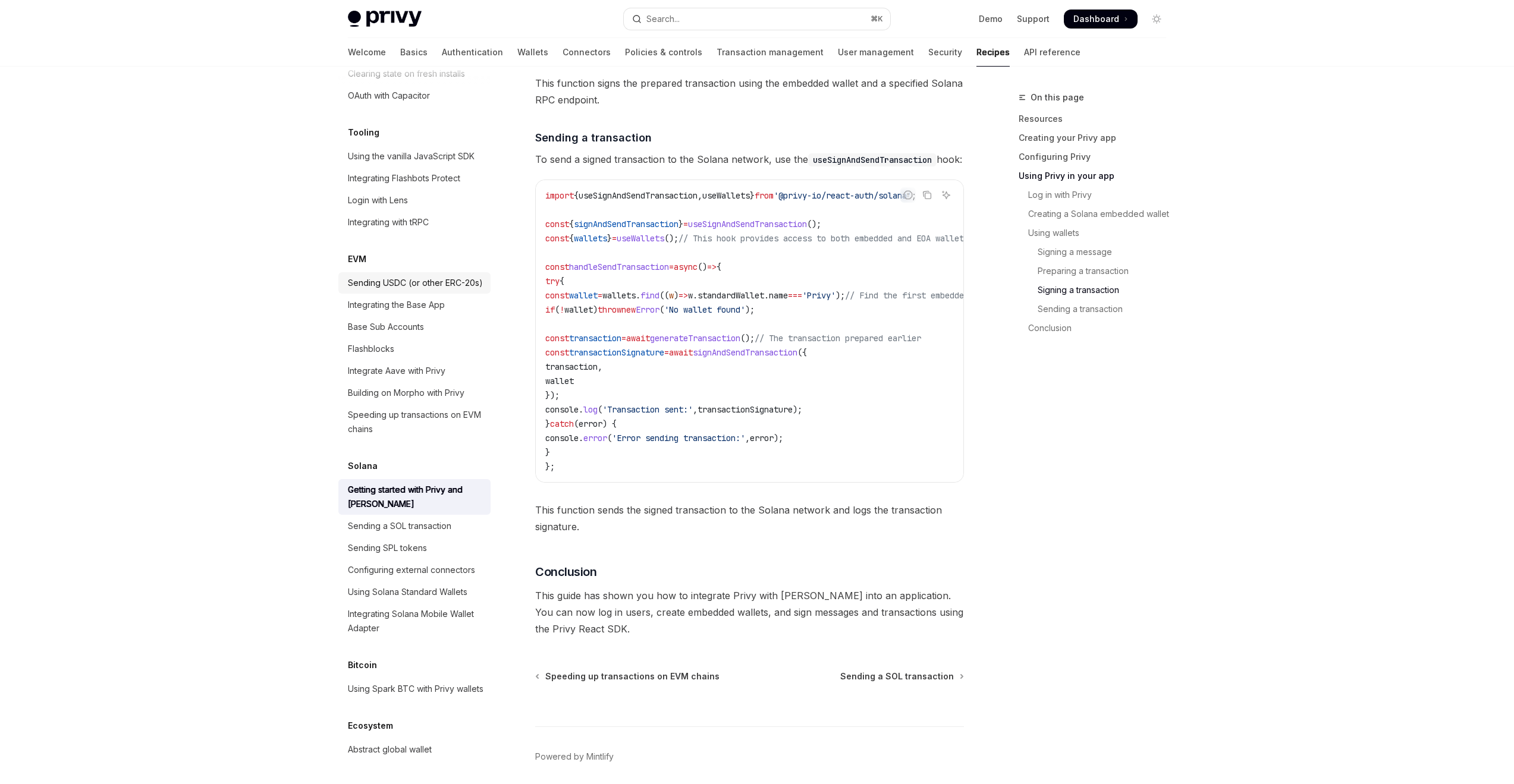
click at [404, 276] on div "Sending USDC (or other ERC-20s)" at bounding box center [415, 283] width 135 height 15
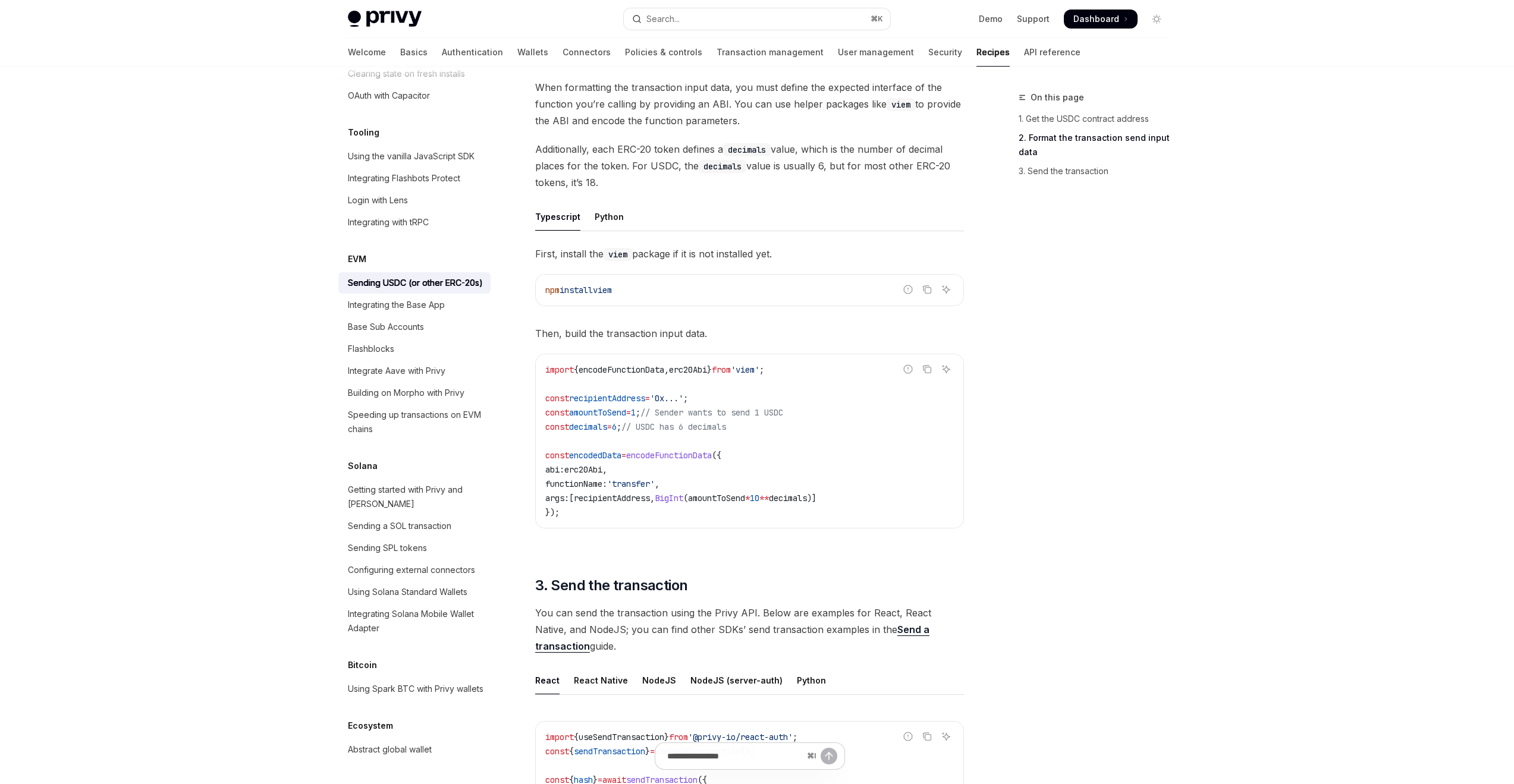
scroll to position [705, 0]
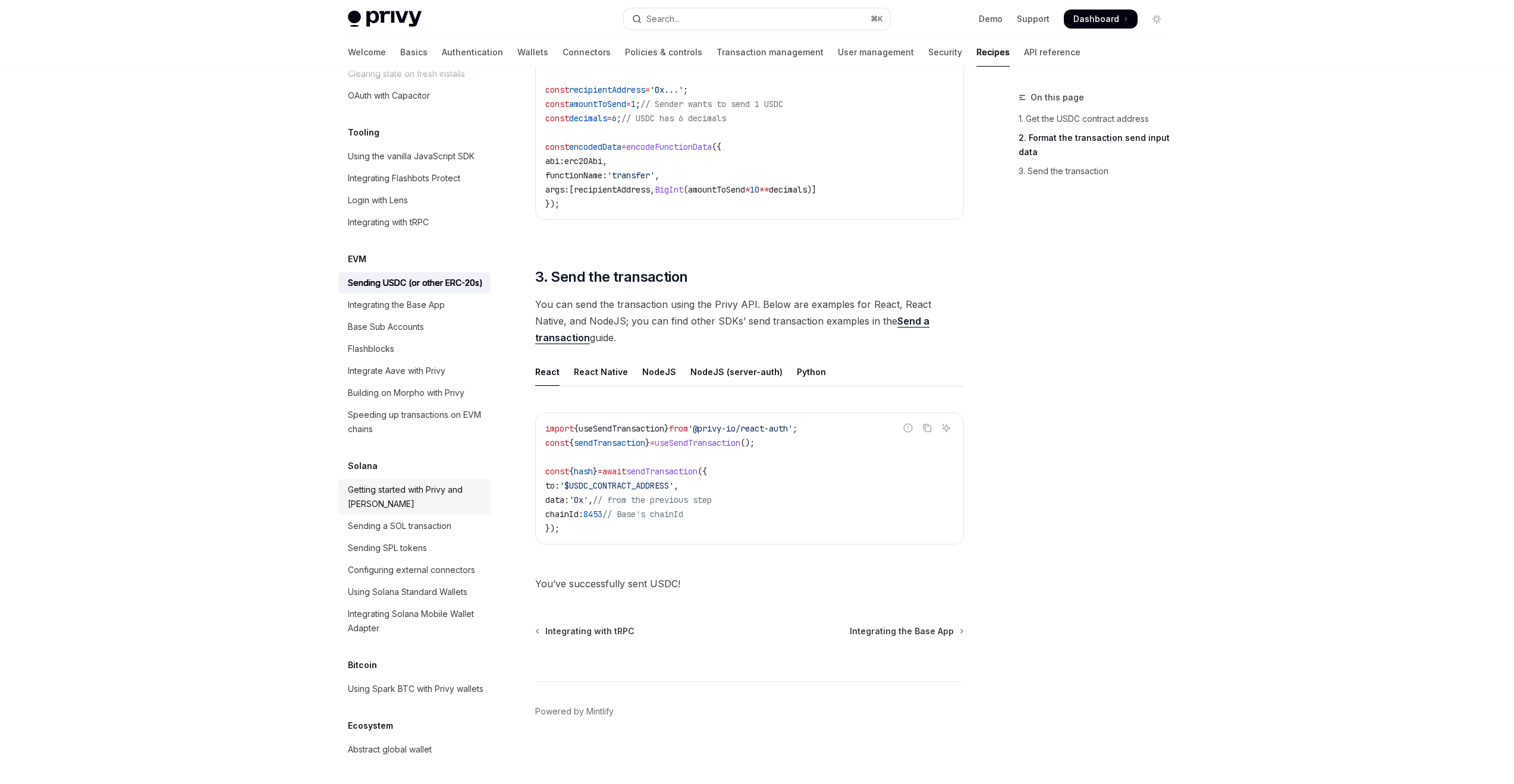
click at [416, 483] on div "Getting started with Privy and [PERSON_NAME]" at bounding box center [415, 496] width 136 height 28
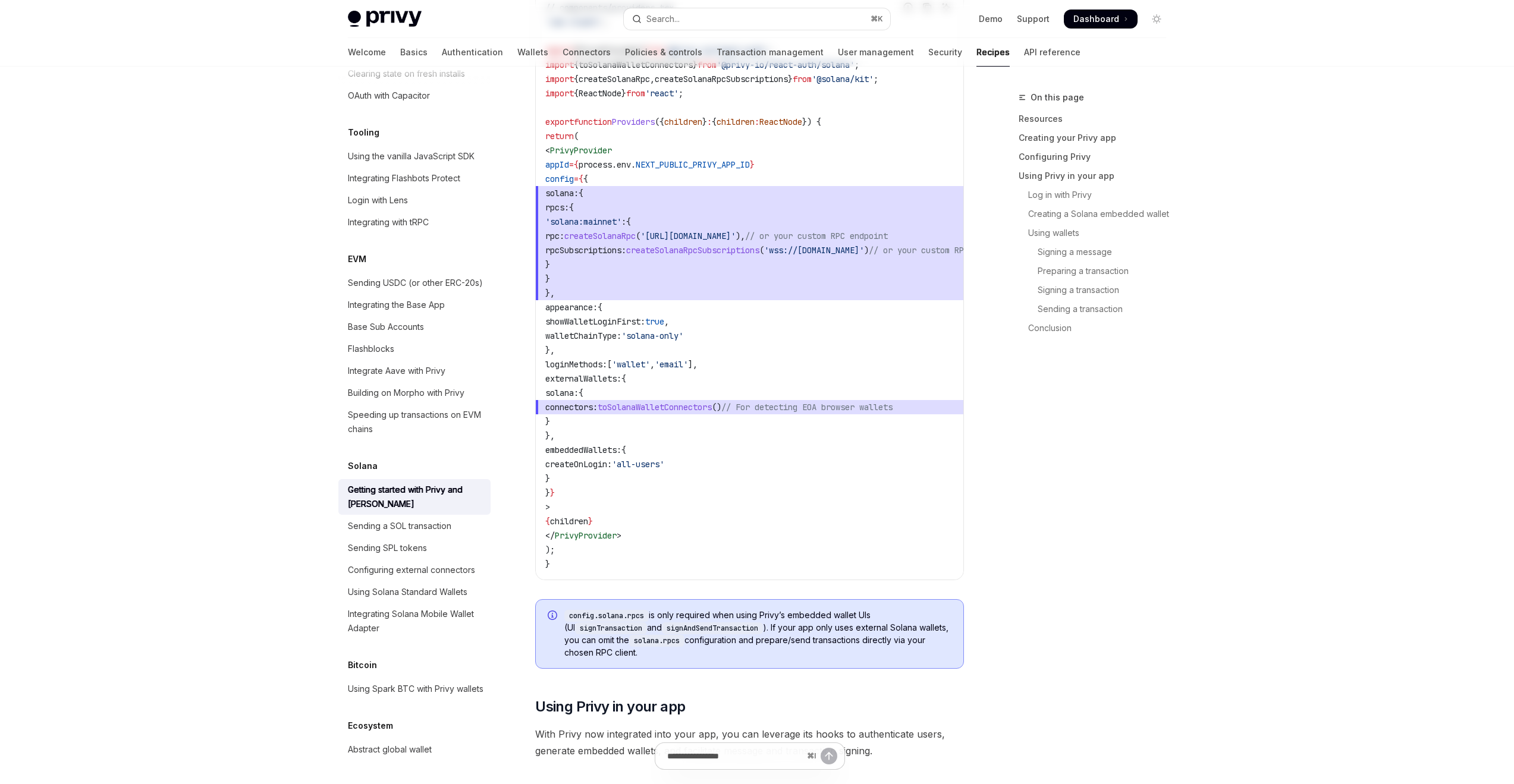
type textarea "*"
